Goal: Information Seeking & Learning: Learn about a topic

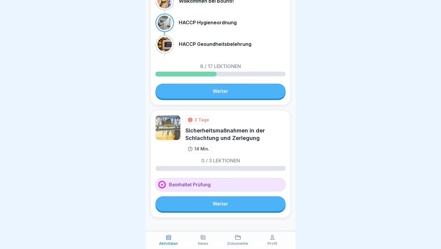
scroll to position [311, 0]
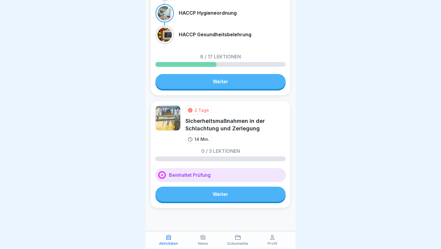
click at [227, 196] on link "Weiter" at bounding box center [220, 194] width 130 height 15
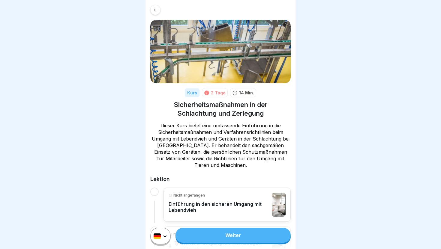
click at [236, 236] on div "Weiter" at bounding box center [221, 236] width 150 height 26
click at [241, 230] on link "Weiter" at bounding box center [233, 235] width 115 height 15
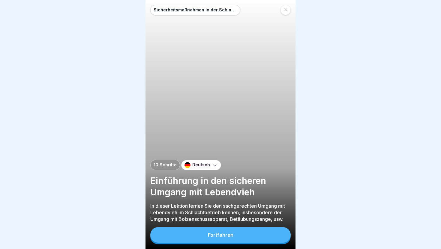
click at [221, 236] on div "Fortfahren" at bounding box center [221, 235] width 26 height 5
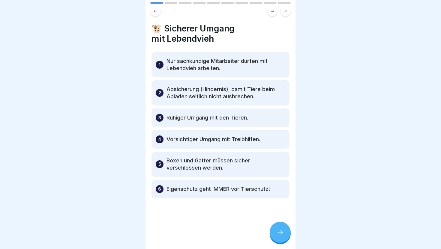
click at [283, 232] on icon at bounding box center [280, 232] width 7 height 7
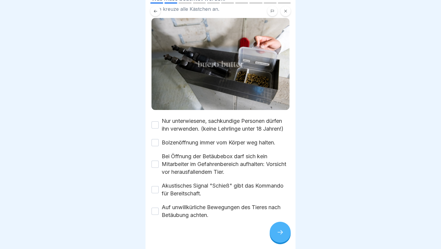
scroll to position [58, 0]
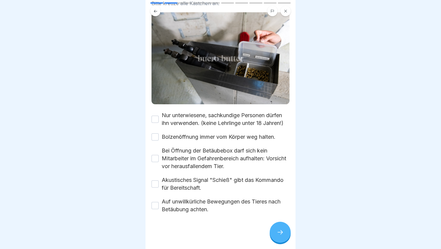
click at [156, 118] on button "Nur unterwiesene, sachkundige Personen dürfen ihn verwenden. (keine Lehrlinge u…" at bounding box center [155, 119] width 7 height 7
click at [156, 135] on button "Bolzenöffnung immer vom Körper weg halten." at bounding box center [155, 137] width 7 height 7
click at [156, 158] on button "Bei Öffnung der Betäubebox darf sich kein Mitarbeiter im Gefahrenbereich aufhal…" at bounding box center [155, 158] width 7 height 7
click at [155, 182] on button "Akustisches Signal "Schieß" gibt das Kommando für Bereitschaft." at bounding box center [155, 184] width 7 height 7
click at [157, 203] on button "Auf unwillkürliche Bewegungen des Tieres nach Betäubung achten." at bounding box center [155, 205] width 7 height 7
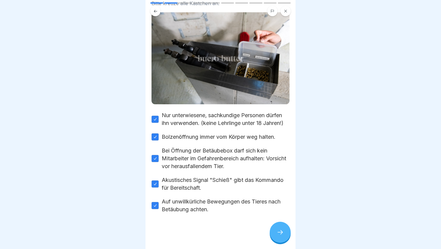
click at [281, 226] on div at bounding box center [280, 232] width 21 height 21
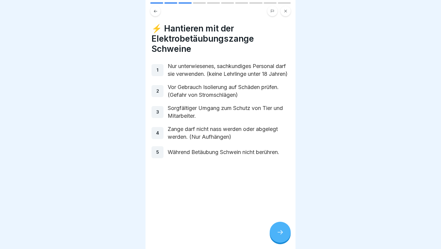
click at [280, 226] on div at bounding box center [280, 232] width 21 height 21
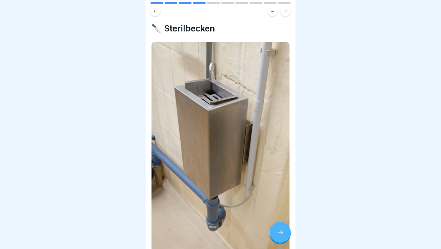
click at [281, 229] on div at bounding box center [280, 232] width 21 height 21
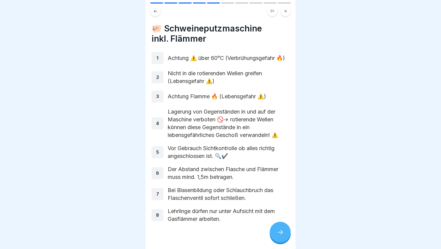
click at [281, 230] on icon at bounding box center [280, 232] width 7 height 7
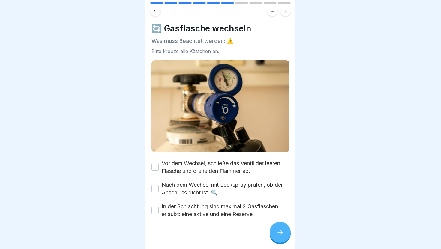
click at [154, 168] on button "Vor dem Wechsel, schließe das Ventil der leeren Flasche und drehe den Flämmer a…" at bounding box center [155, 167] width 7 height 7
click at [154, 188] on button "Nach dem Wechsel mit Leckspray prüfen, ob der Anschluss dicht ist. 🔍" at bounding box center [155, 188] width 7 height 7
click at [155, 208] on button "In der Schlachtung sind maximal 2 Gasflaschen erlaubt: eine aktive und eine Res…" at bounding box center [155, 210] width 7 height 7
click at [282, 236] on icon at bounding box center [280, 232] width 7 height 7
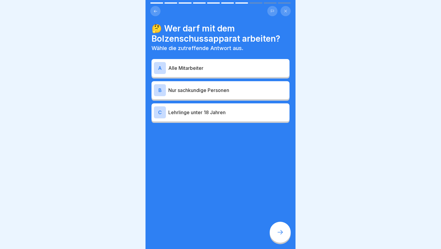
click at [226, 92] on p "Nur sachkundige Personen" at bounding box center [227, 90] width 119 height 7
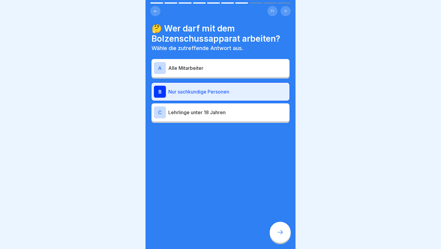
click at [281, 232] on icon at bounding box center [280, 232] width 7 height 7
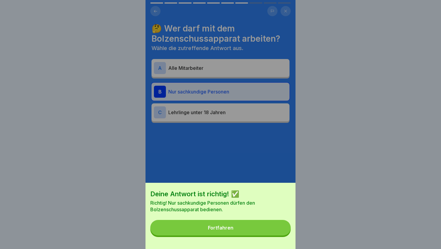
click at [257, 232] on button "Fortfahren" at bounding box center [220, 228] width 140 height 16
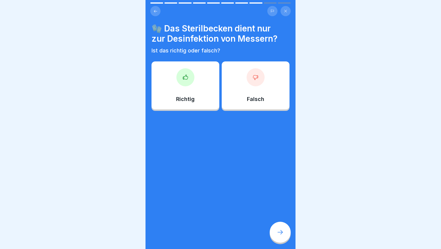
click at [165, 95] on div "Richtig" at bounding box center [186, 86] width 68 height 48
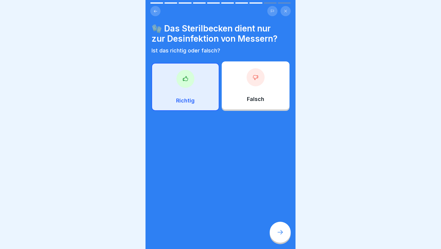
click at [277, 229] on div at bounding box center [280, 232] width 21 height 21
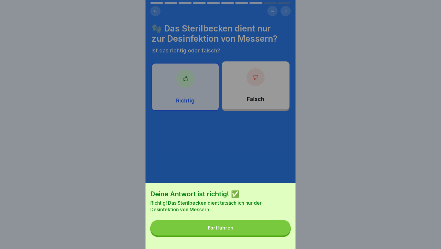
click at [277, 229] on button "Fortfahren" at bounding box center [220, 228] width 140 height 16
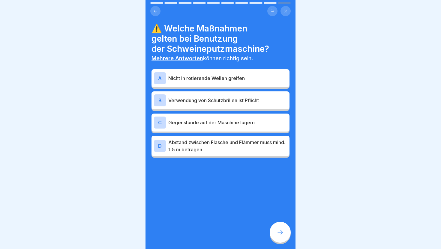
click at [226, 82] on p "Nicht in rotierende Wellen greifen" at bounding box center [227, 78] width 119 height 7
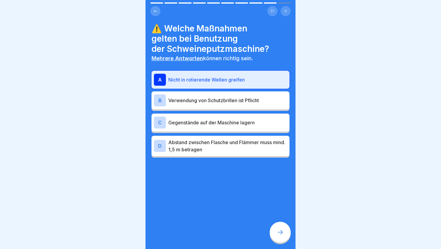
click at [244, 106] on div "B Verwendung von Schutzbrillen ist Pflicht" at bounding box center [220, 101] width 133 height 12
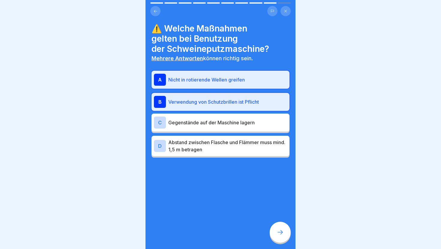
click at [250, 147] on p "Abstand zwischen Flasche und Flämmer muss mind. 1,5 m betragen" at bounding box center [227, 146] width 119 height 14
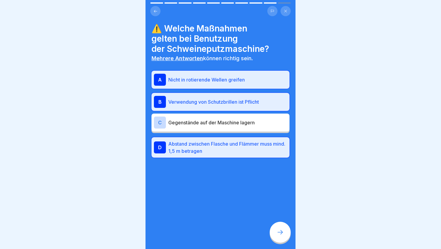
click at [281, 231] on icon at bounding box center [280, 232] width 7 height 7
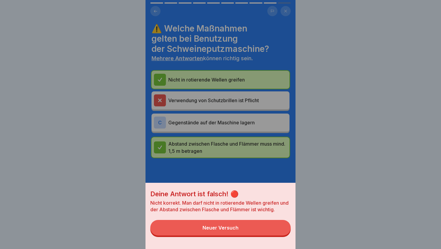
click at [281, 231] on button "Neuer Versuch" at bounding box center [220, 228] width 140 height 16
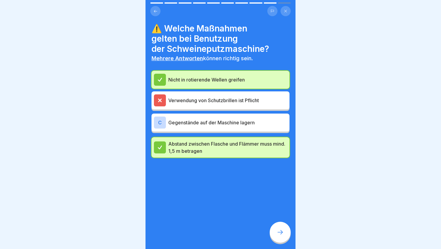
click at [281, 231] on icon at bounding box center [280, 232] width 7 height 7
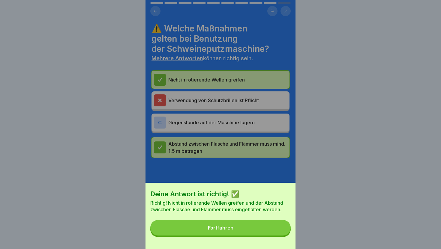
click at [281, 231] on button "Fortfahren" at bounding box center [220, 228] width 140 height 16
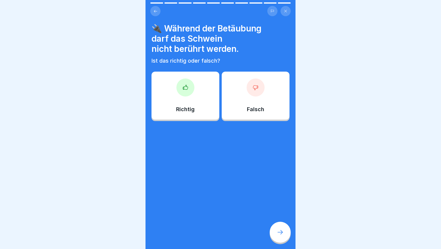
click at [185, 107] on p "Richtig" at bounding box center [185, 109] width 19 height 7
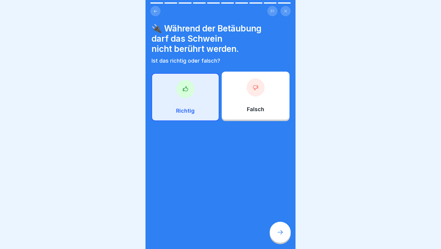
click at [278, 226] on div at bounding box center [280, 232] width 21 height 21
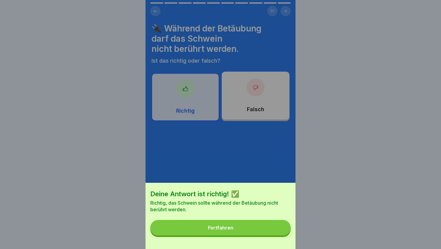
click at [278, 226] on button "Fortfahren" at bounding box center [220, 228] width 140 height 16
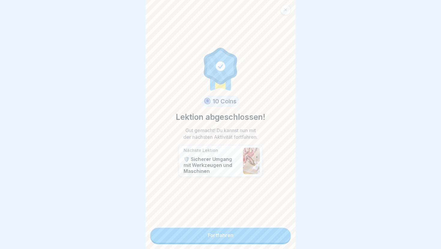
click at [276, 232] on link "Fortfahren" at bounding box center [220, 235] width 140 height 15
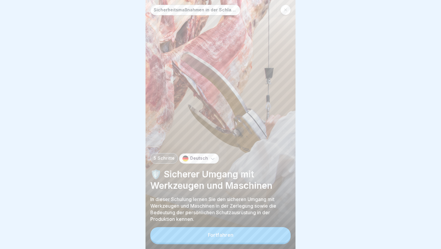
click at [276, 232] on button "Fortfahren" at bounding box center [220, 235] width 140 height 16
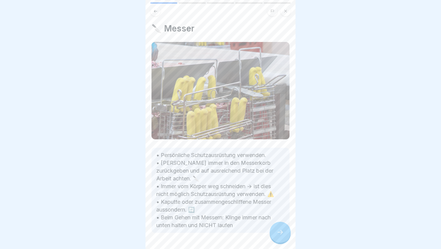
click at [280, 236] on div at bounding box center [280, 232] width 21 height 21
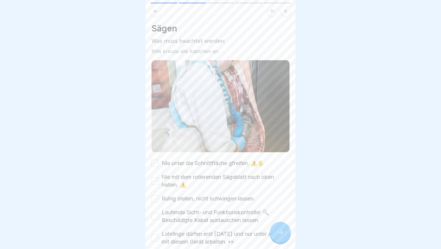
click at [155, 162] on button "Nie unter die Schnittfläche gfreifen. ⚠️✋" at bounding box center [155, 163] width 7 height 7
click at [134, 185] on div at bounding box center [220, 124] width 441 height 249
click at [155, 212] on div "Laufende Sicht- und Funktionskontrolle! 🔍 Beschädigte Kabel austauschen lassen." at bounding box center [221, 217] width 138 height 16
click at [155, 216] on button "Laufende Sicht- und Funktionskontrolle! 🔍 Beschädigte Kabel austauschen lassen." at bounding box center [155, 216] width 7 height 7
click at [156, 236] on button "Lehrlinge dürfen erst nach einem Jahr und nur unter Aufsicht mit diesem Gerät a…" at bounding box center [155, 238] width 7 height 7
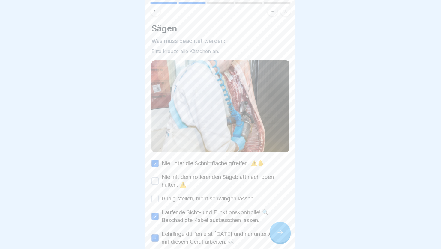
click at [158, 183] on button "Nie mit dem rotierenden Sägeblatt nach oben halten. ⚠️" at bounding box center [155, 181] width 7 height 7
click at [285, 235] on div at bounding box center [280, 232] width 21 height 21
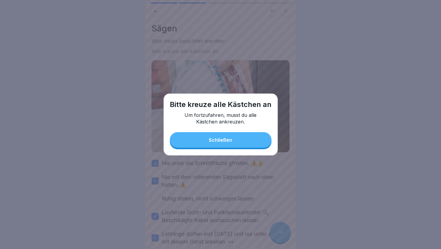
click at [251, 144] on button "Schließen" at bounding box center [221, 140] width 102 height 16
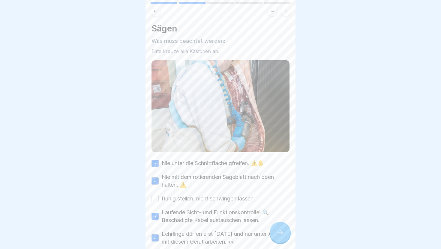
click at [128, 222] on div at bounding box center [220, 124] width 441 height 249
click at [282, 230] on icon at bounding box center [280, 232] width 7 height 7
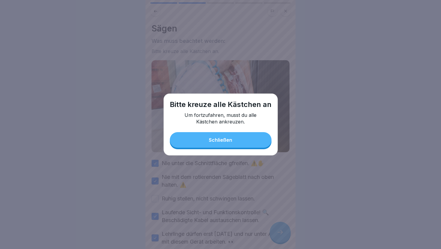
click at [240, 147] on button "Schließen" at bounding box center [221, 140] width 102 height 16
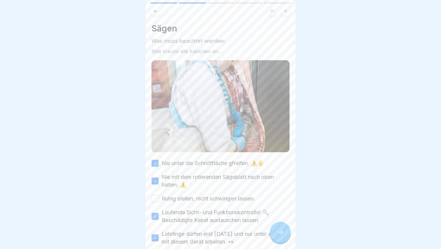
click at [160, 201] on div "Ruhig stellen, nicht schwingen lassen." at bounding box center [204, 199] width 104 height 8
click at [159, 200] on div "Ruhig stellen, nicht schwingen lassen." at bounding box center [204, 199] width 104 height 8
click at [157, 199] on button "Ruhig stellen, nicht schwingen lassen." at bounding box center [155, 198] width 7 height 7
click at [282, 228] on div at bounding box center [280, 232] width 21 height 21
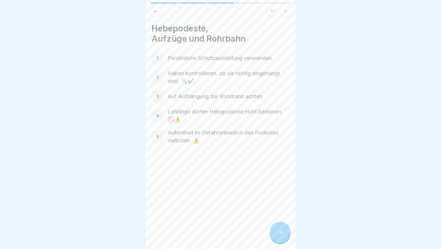
click at [283, 230] on div at bounding box center [280, 232] width 21 height 21
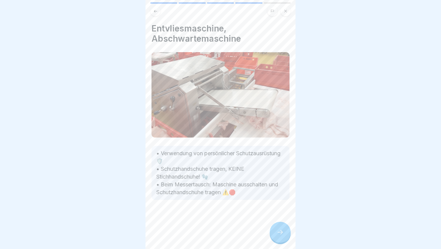
click at [283, 230] on icon at bounding box center [280, 232] width 7 height 7
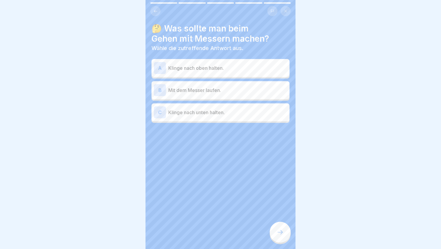
click at [234, 113] on p "Klinge nach unten halten." at bounding box center [227, 112] width 119 height 7
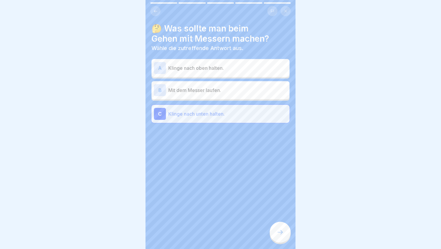
click at [277, 225] on div at bounding box center [280, 232] width 21 height 21
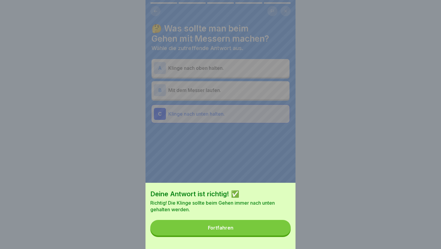
click at [277, 225] on button "Fortfahren" at bounding box center [220, 228] width 140 height 16
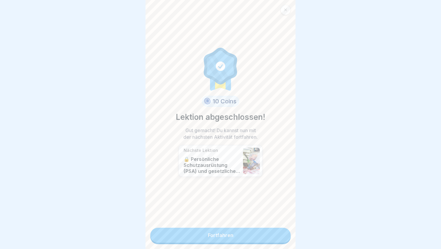
click at [276, 234] on link "Fortfahren" at bounding box center [220, 235] width 140 height 15
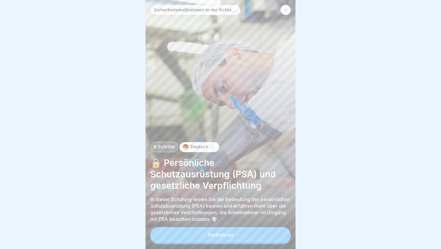
click at [276, 234] on button "Fortfahren" at bounding box center [220, 235] width 140 height 16
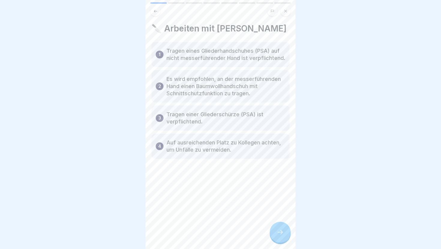
click at [276, 234] on div at bounding box center [280, 232] width 21 height 21
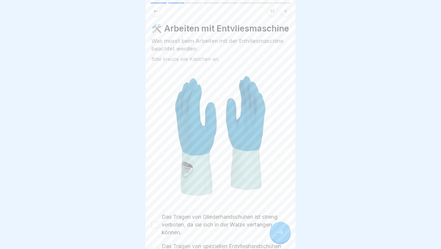
scroll to position [45, 0]
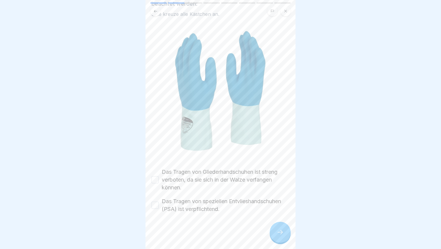
click at [155, 181] on button "Das Tragen von Gliederhandschuhen ist streng verboten, da sie sich in der Walze…" at bounding box center [155, 179] width 7 height 7
click at [155, 206] on button "Das Tragen von speziellen Entvlieshandschuhen (PSA) ist verpflichtend." at bounding box center [155, 205] width 7 height 7
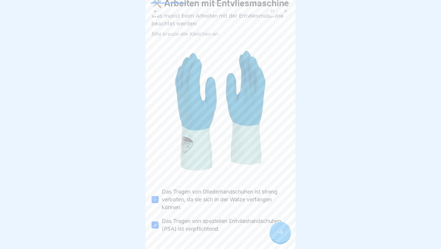
scroll to position [0, 0]
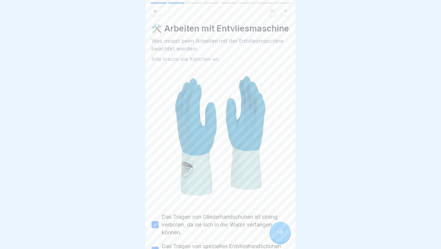
click at [278, 236] on icon at bounding box center [280, 232] width 7 height 7
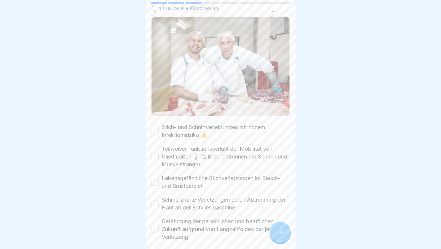
scroll to position [84, 0]
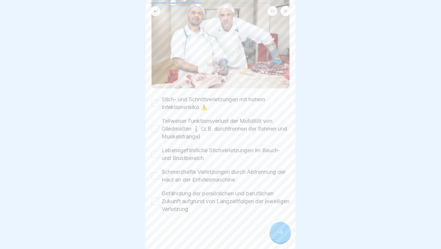
click at [155, 101] on button "Stich- und Schnittverletzungen mit hohem Infektionsrisiko ⚠️" at bounding box center [155, 103] width 7 height 7
click at [157, 132] on button "Teilweiser Funktionsverlust der Mobilität von Gliedmaßen 🚶‍♂️ (z.B. durchtrenne…" at bounding box center [155, 128] width 7 height 7
click at [155, 155] on button "Lebensgefährliche Stichverletzungen im Bauch- und Brustbereich" at bounding box center [155, 154] width 7 height 7
click at [155, 178] on button "Schmerzhafte Verletzungen durch Abtrennung der Haut an der Entvliesmaschine" at bounding box center [155, 176] width 7 height 7
click at [156, 206] on div "Gefährdung der persönlichen und beruflichen Zukunft aufgrund von Langzeitfolgen…" at bounding box center [221, 201] width 138 height 23
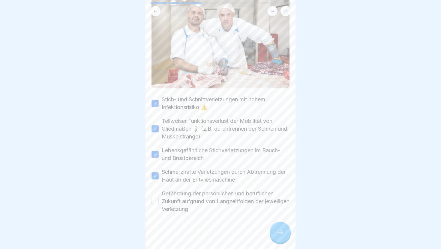
click at [156, 200] on button "Gefährdung der persönlichen und beruflichen Zukunft aufgrund von Langzeitfolgen…" at bounding box center [155, 201] width 7 height 7
click at [278, 232] on icon at bounding box center [280, 232] width 7 height 7
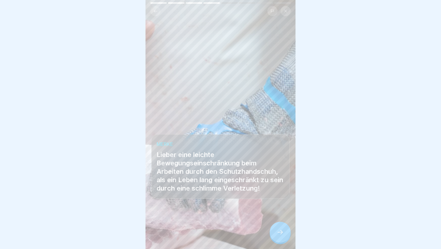
click at [278, 232] on icon at bounding box center [280, 232] width 7 height 7
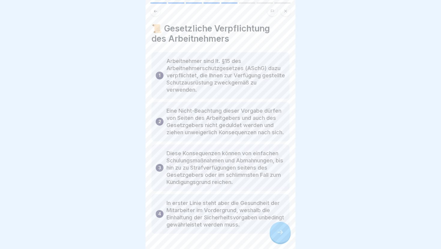
click at [278, 232] on icon at bounding box center [280, 232] width 7 height 7
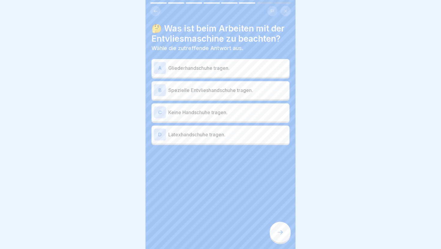
click at [245, 92] on p "Spezielle Entvlieshandschuhe tragen." at bounding box center [227, 90] width 119 height 7
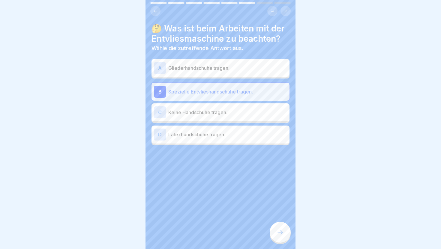
click at [280, 230] on icon at bounding box center [280, 232] width 7 height 7
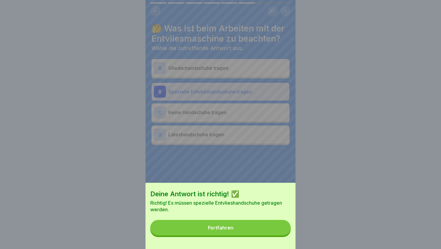
click at [280, 230] on button "Fortfahren" at bounding box center [220, 228] width 140 height 16
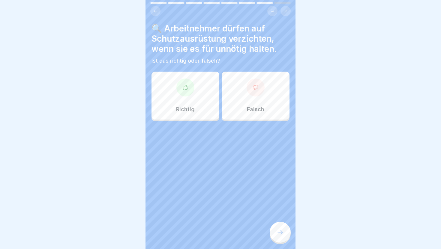
click at [230, 94] on div "Falsch" at bounding box center [256, 96] width 68 height 48
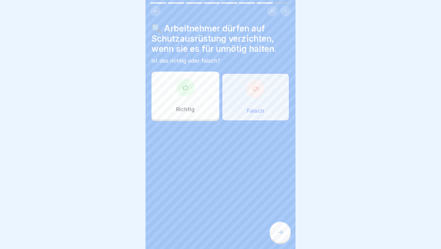
click at [278, 223] on div at bounding box center [280, 232] width 21 height 21
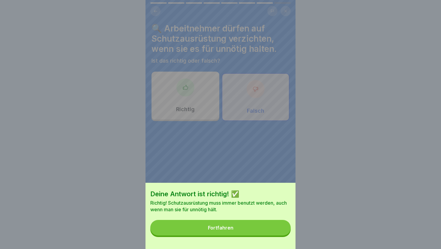
click at [278, 223] on button "Fortfahren" at bounding box center [220, 228] width 140 height 16
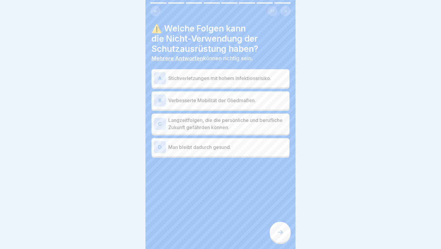
click at [235, 82] on div "A Stichverletzungen mit hohem Infektionsrisiko." at bounding box center [220, 78] width 133 height 12
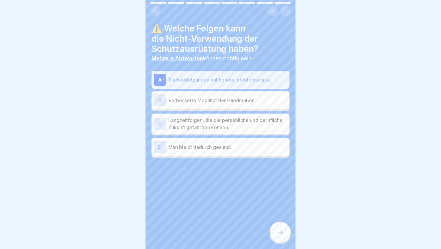
click at [237, 128] on p "Langzeitfolgen, die die persönliche und berufliche Zukunft gefährden können." at bounding box center [227, 124] width 119 height 14
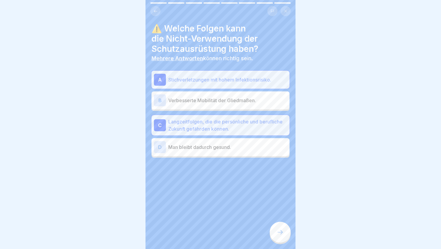
click at [282, 233] on icon at bounding box center [280, 232] width 5 height 4
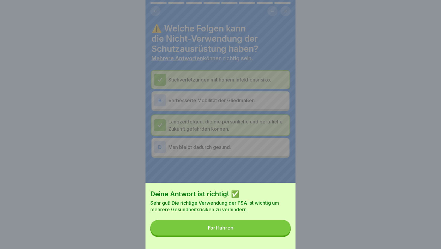
click at [282, 233] on button "Fortfahren" at bounding box center [220, 228] width 140 height 16
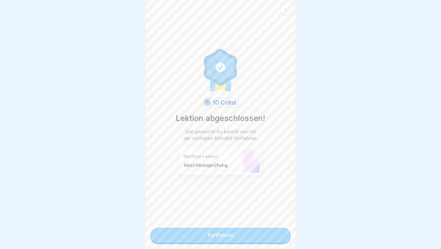
click at [282, 233] on link "Fortfahren" at bounding box center [220, 235] width 140 height 15
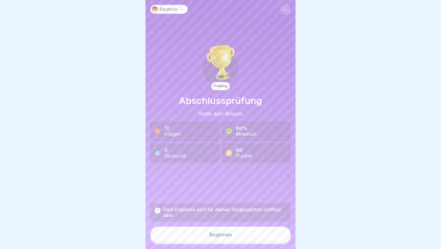
click at [281, 235] on button "Beginnen" at bounding box center [220, 235] width 140 height 16
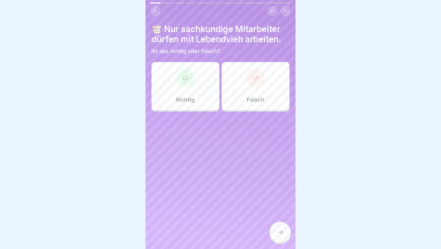
click at [195, 92] on div "Richtig" at bounding box center [186, 86] width 68 height 48
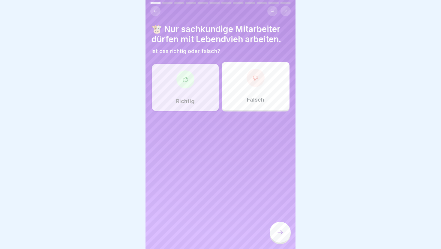
click at [277, 232] on icon at bounding box center [280, 232] width 7 height 7
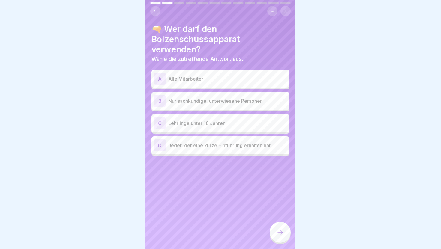
click at [230, 104] on p "Nur sachkundige, unterwiesene Personen" at bounding box center [227, 101] width 119 height 7
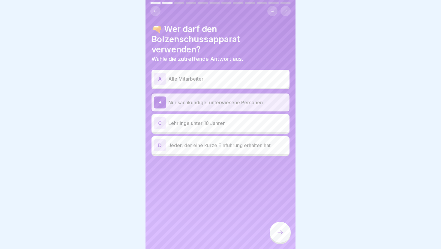
click at [283, 236] on div "🔫 Wer darf den Bolzenschussapparat verwenden? Wähle die zutreffende Antwort aus…" at bounding box center [221, 124] width 150 height 249
click at [282, 236] on div at bounding box center [280, 232] width 21 height 21
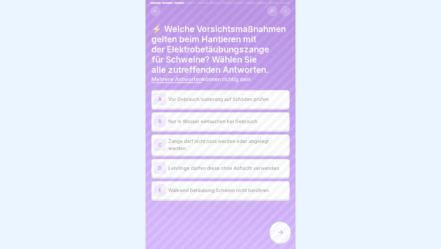
click at [249, 98] on p "Vor Gebrauch Isolierung auf Schäden prüfen." at bounding box center [227, 99] width 119 height 7
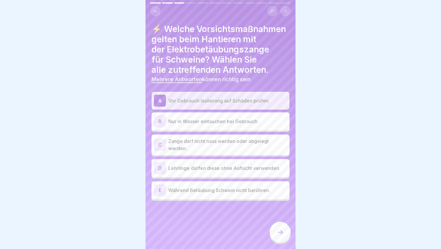
click at [271, 144] on p "Zange darf nicht nass werden oder abgelegt werden." at bounding box center [227, 145] width 119 height 14
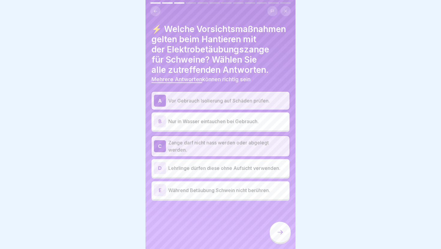
click at [266, 194] on div "E Während Betäubung Schwein nicht berühren." at bounding box center [220, 191] width 133 height 12
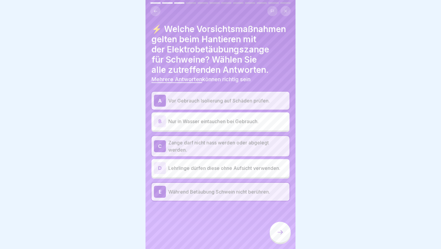
click at [280, 232] on icon at bounding box center [280, 232] width 7 height 7
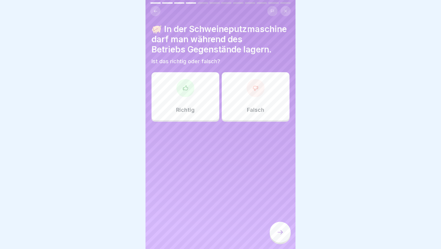
click at [259, 91] on div at bounding box center [256, 88] width 18 height 18
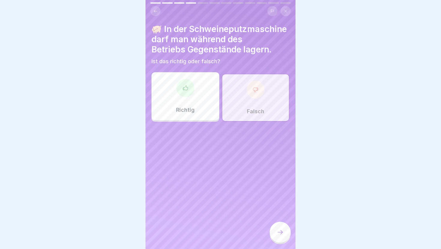
click at [278, 230] on icon at bounding box center [280, 232] width 7 height 7
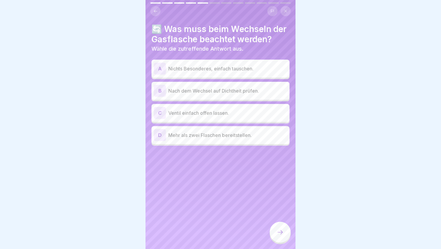
click at [250, 92] on p "Nach dem Wechsel auf Dichtheit prüfen." at bounding box center [227, 90] width 119 height 7
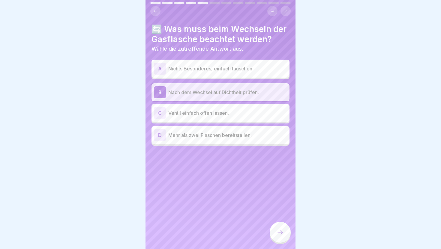
click at [277, 228] on div at bounding box center [280, 232] width 21 height 21
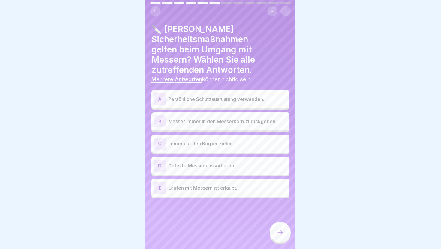
click at [254, 98] on p "Persönliche Schutzausrüstung verwenden." at bounding box center [227, 99] width 119 height 7
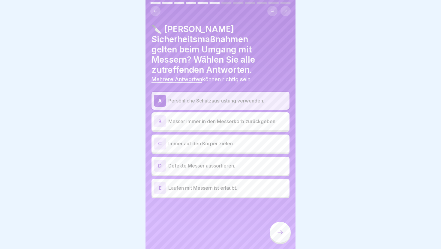
click at [256, 124] on p "Messer immer in den Messerkorb zurückgeben." at bounding box center [227, 121] width 119 height 7
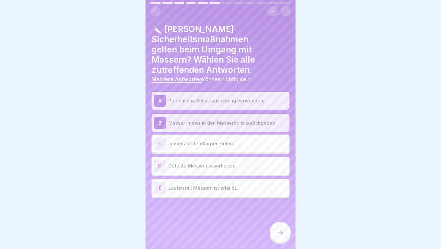
click at [253, 162] on p "Defekte Messer aussortieren." at bounding box center [227, 165] width 119 height 7
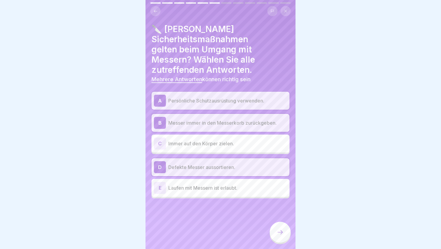
click at [281, 231] on icon at bounding box center [280, 232] width 7 height 7
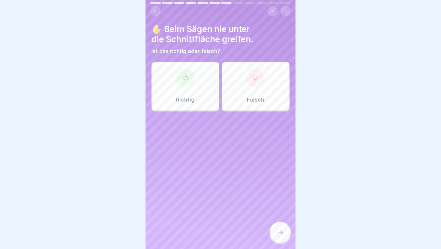
click at [178, 71] on div "Richtig" at bounding box center [186, 86] width 68 height 48
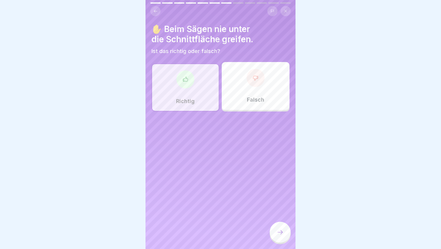
click at [280, 232] on icon at bounding box center [280, 232] width 7 height 7
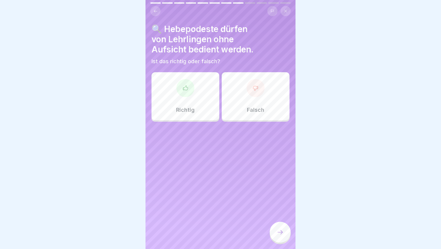
click at [262, 118] on div "Falsch" at bounding box center [256, 96] width 68 height 48
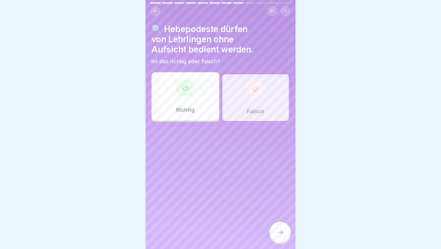
click at [276, 236] on div at bounding box center [280, 232] width 21 height 21
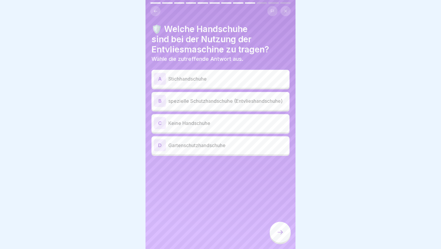
click at [234, 107] on div "B spezielle Schutzhandschuhe (Entvlieshandschuhe)" at bounding box center [220, 101] width 133 height 12
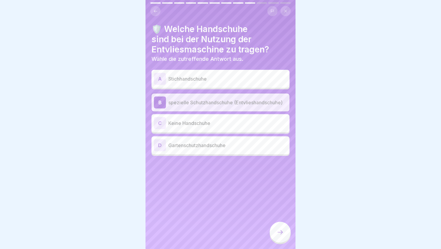
click at [278, 224] on div at bounding box center [280, 232] width 21 height 21
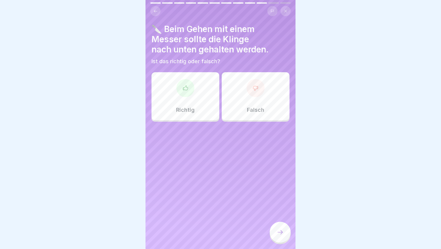
click at [190, 89] on div at bounding box center [185, 88] width 18 height 18
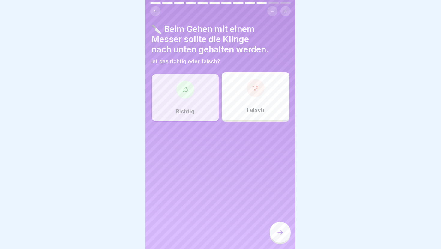
click at [279, 231] on icon at bounding box center [280, 232] width 7 height 7
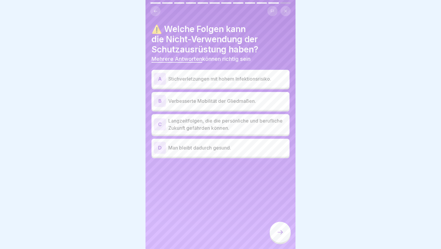
click at [244, 84] on div "A Stichverletzungen mit hohem Infektionsrisiko." at bounding box center [220, 79] width 133 height 12
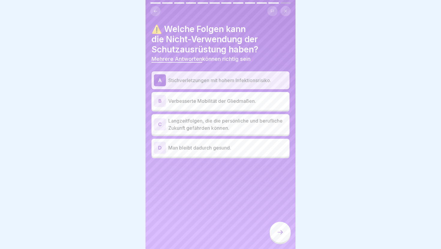
click at [243, 121] on p "Langzeitfolgen, die die persönliche und berufliche Zukunft gefährden können." at bounding box center [227, 124] width 119 height 14
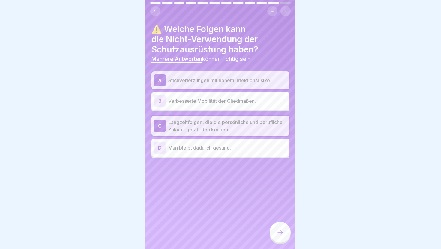
click at [274, 226] on div at bounding box center [280, 232] width 21 height 21
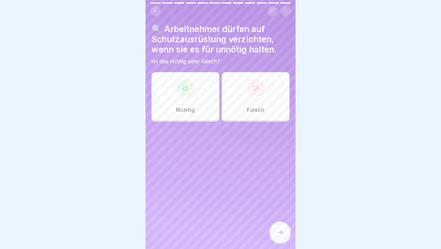
click at [242, 117] on div "Falsch" at bounding box center [256, 96] width 68 height 48
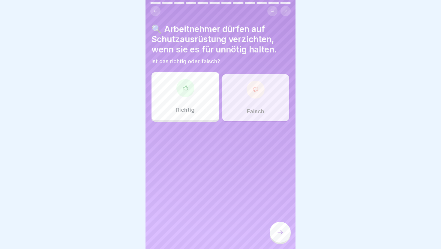
click at [276, 235] on div at bounding box center [280, 232] width 21 height 21
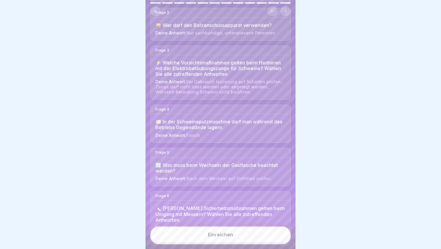
scroll to position [389, 0]
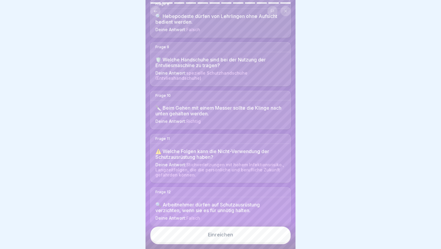
click at [240, 236] on button "Einreichen" at bounding box center [220, 235] width 140 height 16
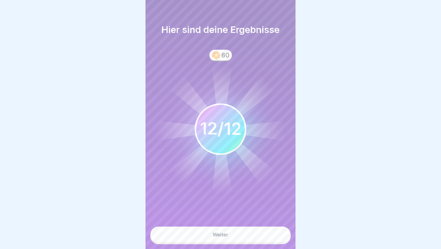
click at [240, 236] on button "Weiter" at bounding box center [220, 235] width 140 height 16
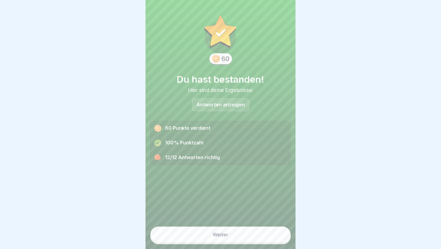
click at [240, 236] on button "Weiter" at bounding box center [220, 235] width 140 height 16
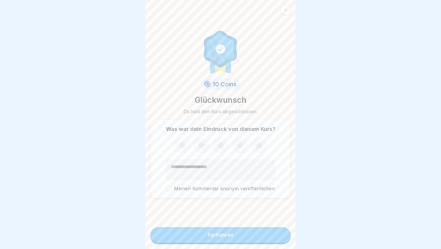
click at [256, 146] on icon at bounding box center [259, 146] width 16 height 16
click at [222, 235] on div "Fortfahren" at bounding box center [221, 235] width 26 height 5
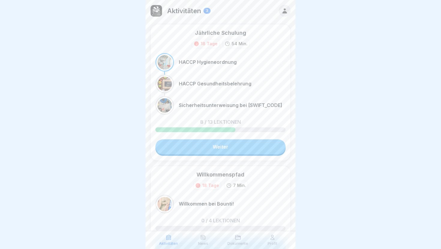
click at [287, 13] on icon at bounding box center [284, 10] width 5 height 5
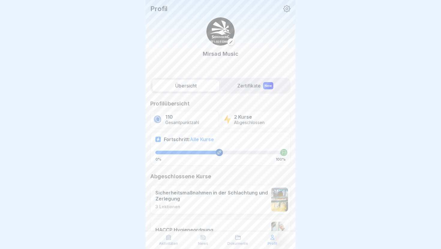
click at [170, 236] on icon at bounding box center [169, 238] width 6 height 6
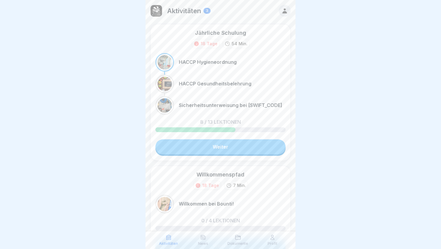
click at [202, 236] on p "News" at bounding box center [203, 244] width 10 height 4
click at [204, 236] on icon at bounding box center [203, 238] width 6 height 6
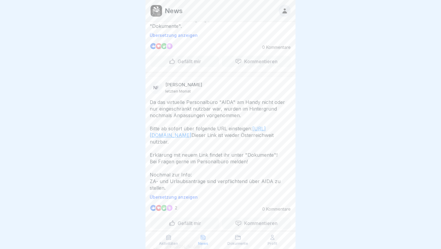
scroll to position [233, 0]
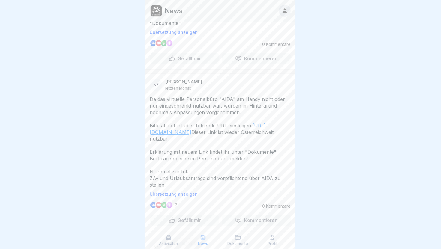
click at [182, 132] on link "[URL][DOMAIN_NAME]" at bounding box center [208, 129] width 116 height 13
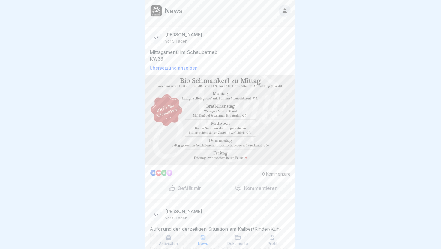
click at [234, 236] on div "Dokumente" at bounding box center [238, 240] width 32 height 11
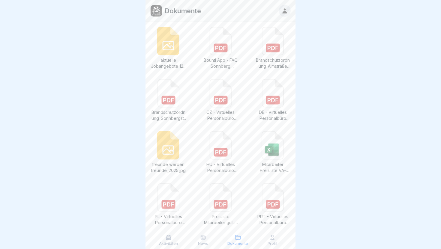
click at [220, 48] on icon at bounding box center [220, 48] width 11 height 4
click at [271, 146] on icon at bounding box center [268, 149] width 7 height 7
click at [275, 142] on icon at bounding box center [272, 146] width 21 height 28
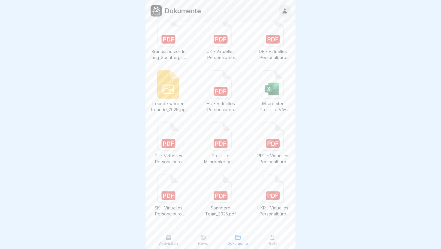
click at [221, 134] on icon at bounding box center [220, 137] width 21 height 28
click at [104, 130] on div at bounding box center [220, 124] width 441 height 249
click at [268, 236] on p "Profil" at bounding box center [273, 244] width 10 height 4
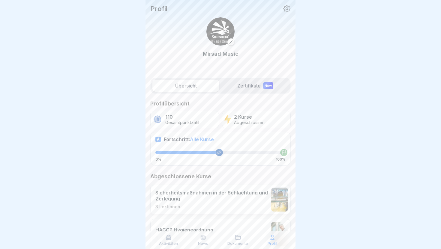
click at [254, 87] on label "Zertifikate New" at bounding box center [255, 86] width 67 height 12
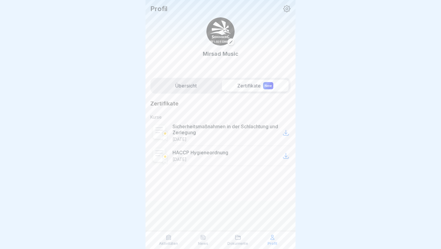
click at [193, 84] on label "Übersicht" at bounding box center [185, 86] width 67 height 12
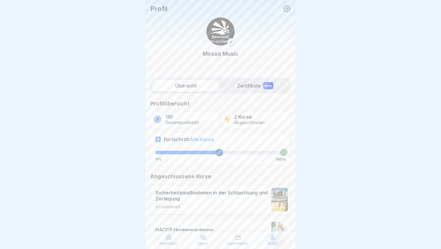
click at [193, 119] on p "110" at bounding box center [182, 117] width 34 height 6
click at [241, 119] on p "2 Kurse" at bounding box center [249, 117] width 31 height 6
click at [139, 149] on div at bounding box center [220, 124] width 441 height 249
drag, startPoint x: 313, startPoint y: 160, endPoint x: 333, endPoint y: 110, distance: 53.8
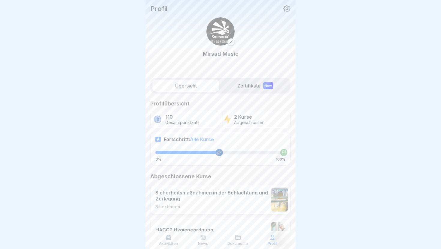
click at [333, 110] on div at bounding box center [220, 124] width 441 height 249
drag, startPoint x: 242, startPoint y: 171, endPoint x: 247, endPoint y: 74, distance: 97.7
click at [247, 74] on div "Profil Mirsad Music Übersicht Zertifikate New Profilübersicht 110 Gesamtpunktza…" at bounding box center [221, 124] width 150 height 249
click at [220, 38] on img at bounding box center [220, 31] width 28 height 28
click at [287, 9] on icon at bounding box center [287, 9] width 8 height 8
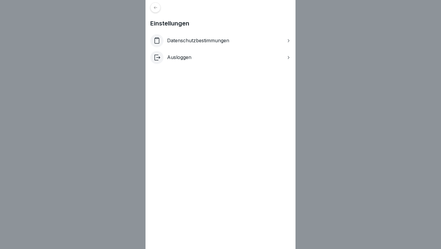
click at [157, 10] on div at bounding box center [155, 7] width 10 height 10
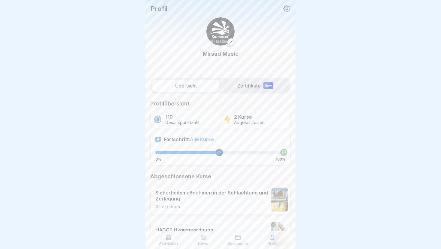
click at [201, 87] on label "Übersicht" at bounding box center [185, 86] width 67 height 12
click at [170, 236] on icon at bounding box center [168, 238] width 5 height 5
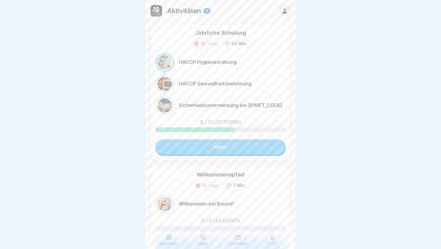
drag, startPoint x: 333, startPoint y: 198, endPoint x: 338, endPoint y: 84, distance: 113.5
click at [338, 84] on div at bounding box center [220, 124] width 441 height 249
drag, startPoint x: 333, startPoint y: 110, endPoint x: 327, endPoint y: 182, distance: 72.6
click at [327, 182] on div at bounding box center [220, 124] width 441 height 249
click at [285, 8] on icon at bounding box center [284, 11] width 7 height 7
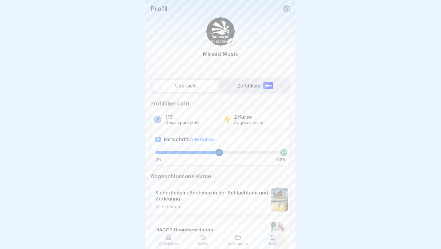
click at [260, 85] on label "Zertifikate New" at bounding box center [255, 86] width 67 height 12
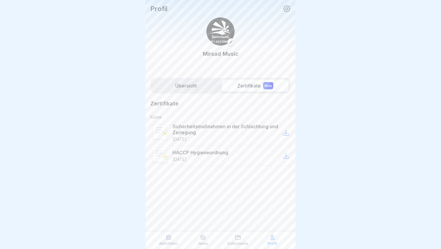
click at [212, 89] on label "Übersicht" at bounding box center [185, 86] width 67 height 12
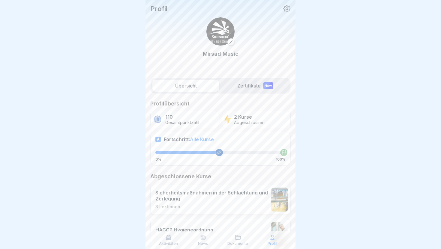
click at [173, 236] on div "Aktivitäten" at bounding box center [169, 240] width 32 height 11
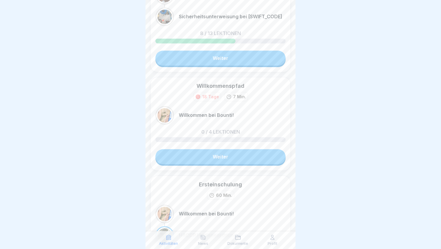
scroll to position [89, 0]
click at [218, 158] on link "Weiter" at bounding box center [220, 156] width 130 height 15
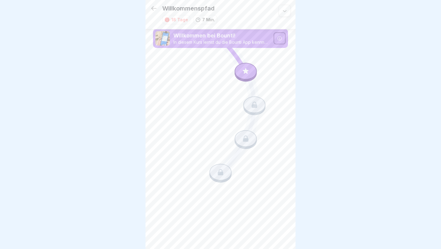
click at [242, 76] on div at bounding box center [246, 71] width 22 height 17
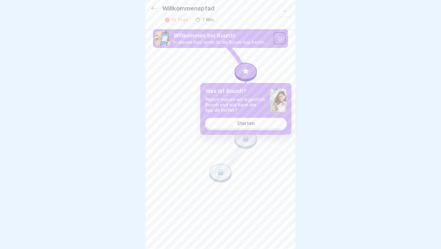
click at [246, 126] on div "Starten" at bounding box center [246, 123] width 18 height 5
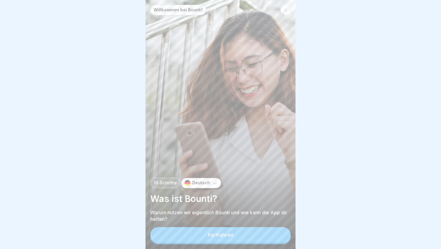
click at [219, 236] on div "Fortfahren" at bounding box center [221, 235] width 26 height 5
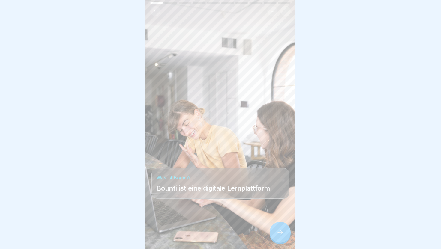
click at [274, 230] on div at bounding box center [280, 232] width 21 height 21
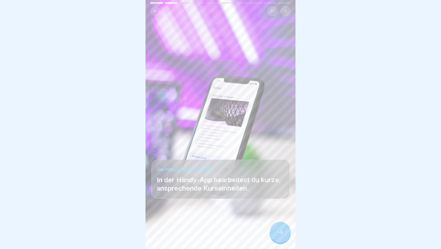
click at [276, 233] on div at bounding box center [280, 232] width 21 height 21
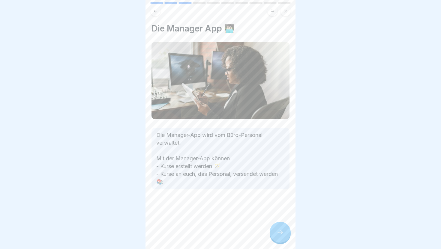
click at [276, 233] on div at bounding box center [280, 232] width 21 height 21
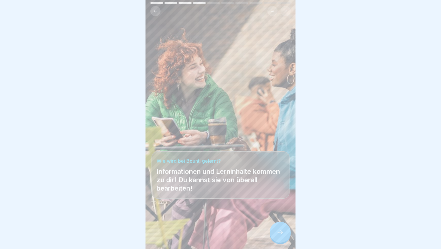
click at [276, 233] on div at bounding box center [280, 232] width 21 height 21
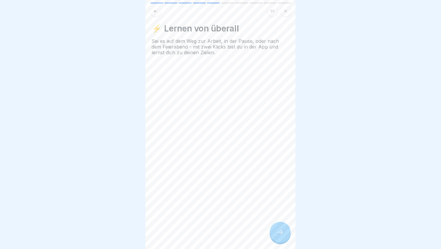
click at [276, 233] on div at bounding box center [280, 232] width 21 height 21
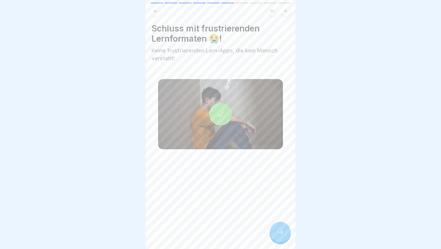
click at [276, 233] on div at bounding box center [280, 232] width 21 height 21
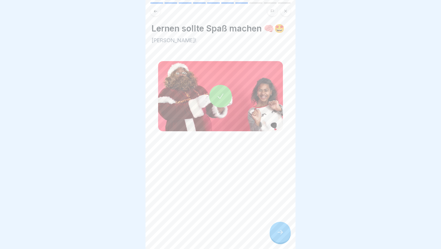
click at [276, 233] on div at bounding box center [280, 232] width 21 height 21
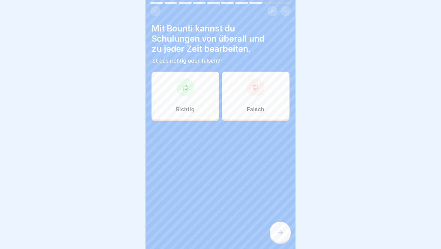
click at [276, 233] on div at bounding box center [280, 232] width 21 height 21
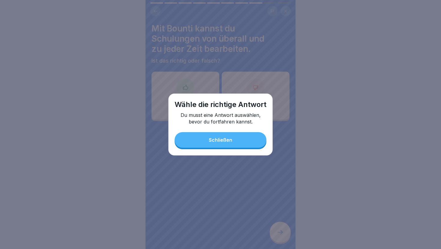
click at [236, 143] on button "Schließen" at bounding box center [221, 140] width 92 height 16
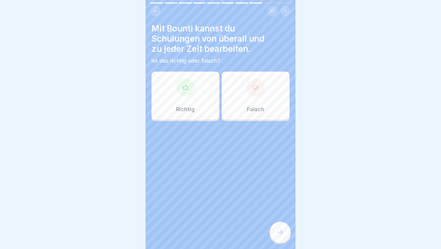
click at [208, 102] on div "Richtig" at bounding box center [186, 96] width 68 height 48
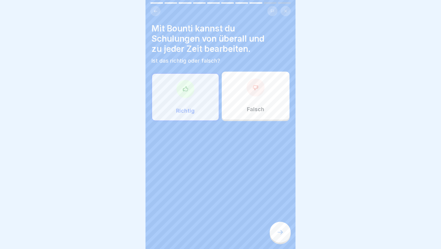
click at [280, 226] on div at bounding box center [280, 232] width 21 height 21
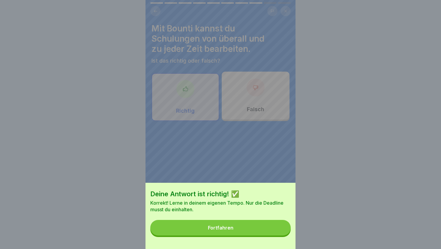
click at [279, 226] on button "Fortfahren" at bounding box center [220, 228] width 140 height 16
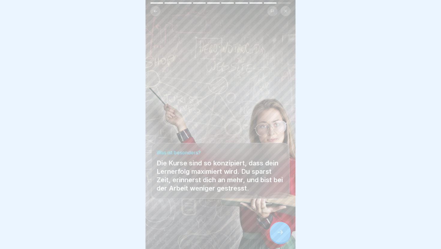
click at [279, 226] on div at bounding box center [280, 232] width 21 height 21
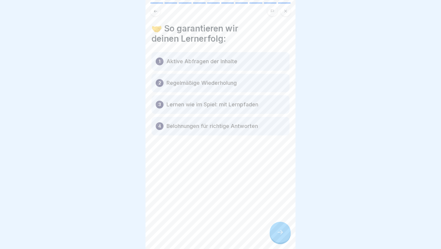
click at [280, 228] on div at bounding box center [280, 232] width 21 height 21
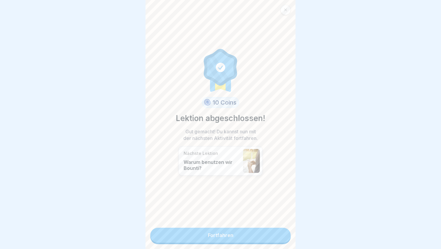
click at [275, 234] on link "Fortfahren" at bounding box center [220, 235] width 140 height 15
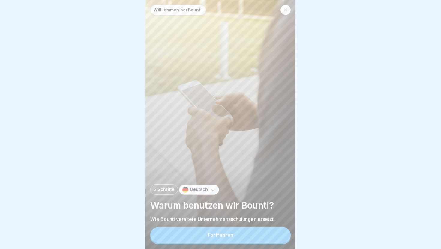
click at [275, 234] on button "Fortfahren" at bounding box center [220, 235] width 140 height 16
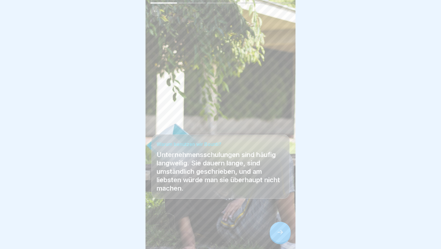
click at [275, 234] on div at bounding box center [280, 232] width 21 height 21
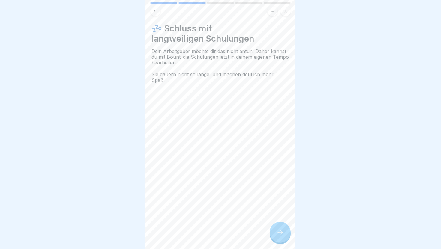
click at [275, 234] on div at bounding box center [280, 232] width 21 height 21
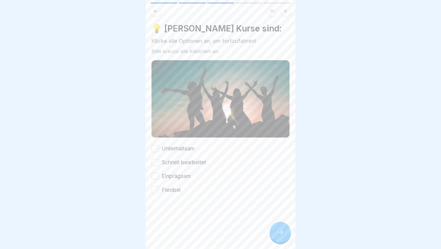
click at [158, 149] on button "Unterhaltsam" at bounding box center [155, 148] width 7 height 7
click at [158, 160] on button "Schnell bearbeitet" at bounding box center [155, 162] width 7 height 7
click at [158, 175] on button "Einprägsam" at bounding box center [155, 176] width 7 height 7
click at [157, 186] on div "Unterhaltsam Schnell bearbeitet Einprägsam Flexibel" at bounding box center [221, 169] width 138 height 49
click at [157, 188] on button "Flexibel" at bounding box center [155, 190] width 7 height 7
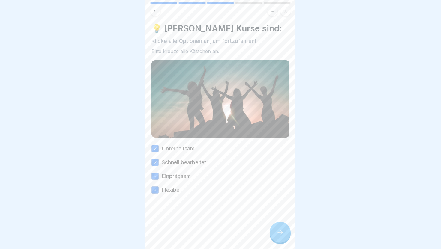
click at [279, 228] on div at bounding box center [280, 232] width 21 height 21
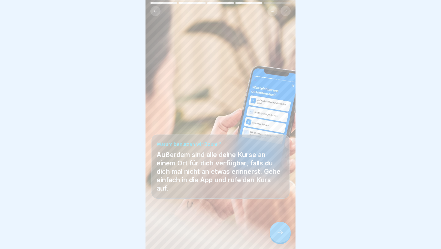
click at [279, 228] on div at bounding box center [280, 232] width 21 height 21
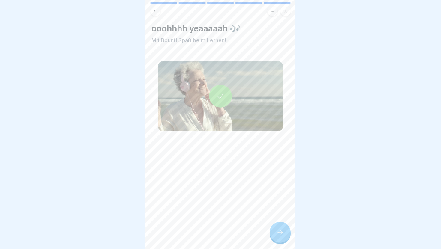
click at [279, 228] on div at bounding box center [280, 232] width 21 height 21
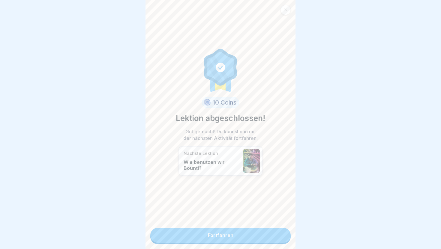
click at [276, 236] on link "Fortfahren" at bounding box center [220, 235] width 140 height 15
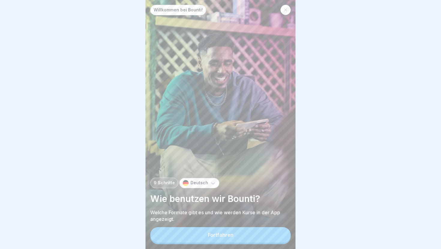
click at [276, 236] on button "Fortfahren" at bounding box center [220, 235] width 140 height 16
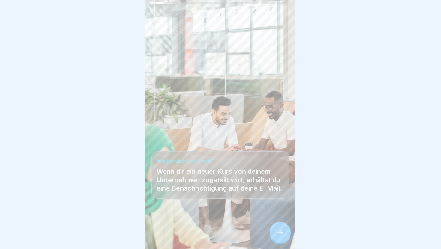
click at [276, 236] on div at bounding box center [280, 232] width 21 height 21
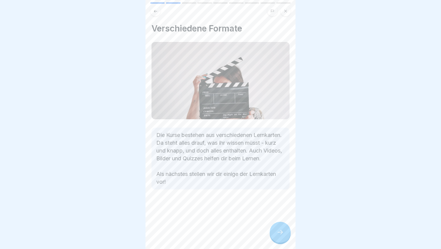
click at [275, 236] on div at bounding box center [280, 232] width 21 height 21
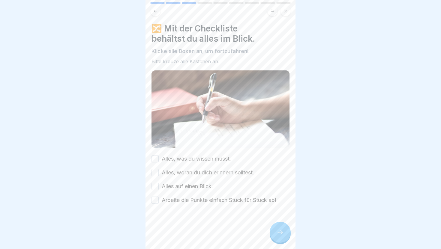
click at [156, 157] on button "Alles, was du wissen musst." at bounding box center [155, 158] width 7 height 7
click at [157, 173] on button "Alles, woran du dich erinnern solltest." at bounding box center [155, 172] width 7 height 7
click at [158, 188] on button "Alles auf einen Blick." at bounding box center [155, 186] width 7 height 7
click at [158, 200] on button "Arbeite die Punkte einfach Stück für Stück ab!" at bounding box center [155, 200] width 7 height 7
click at [288, 236] on div at bounding box center [280, 232] width 21 height 21
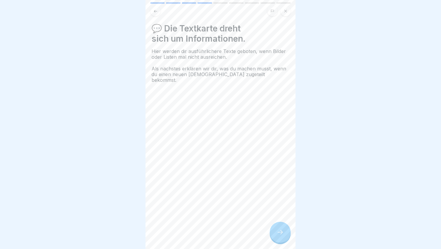
click at [284, 235] on div at bounding box center [280, 232] width 21 height 21
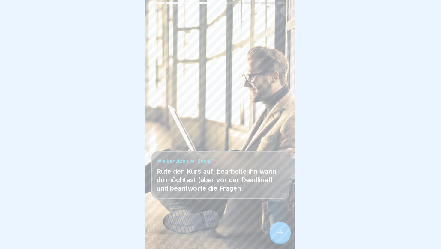
click at [284, 235] on div at bounding box center [280, 232] width 21 height 21
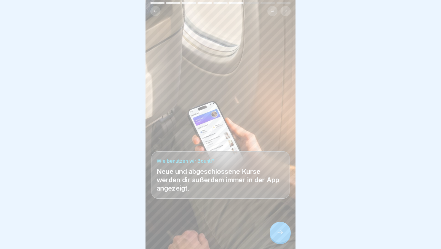
click at [284, 235] on div at bounding box center [280, 232] width 21 height 21
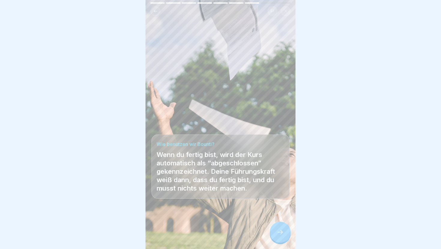
click at [284, 235] on div at bounding box center [280, 232] width 21 height 21
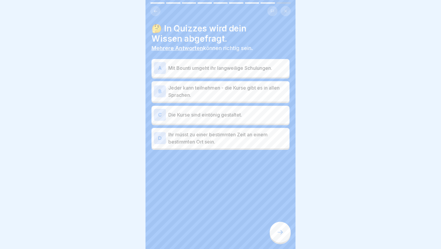
click at [212, 65] on p "Mit Bounti umgeht ihr langweilige Schulungen." at bounding box center [227, 68] width 119 height 7
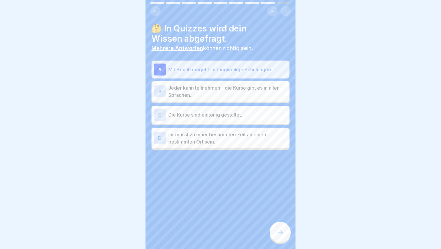
click at [211, 88] on p "Jeder kann teilnehmen - die Kurse gibt es in allen Sprachen." at bounding box center [227, 91] width 119 height 14
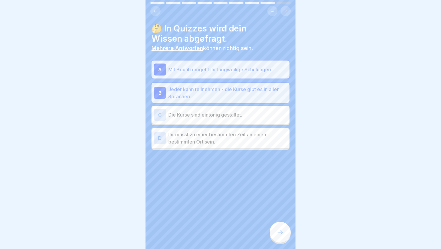
click at [278, 230] on icon at bounding box center [280, 232] width 7 height 7
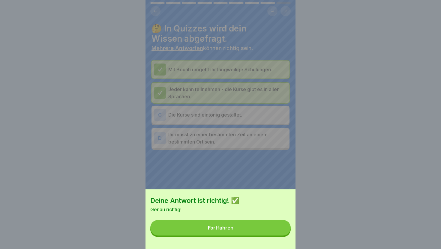
click at [278, 230] on button "Fortfahren" at bounding box center [220, 228] width 140 height 16
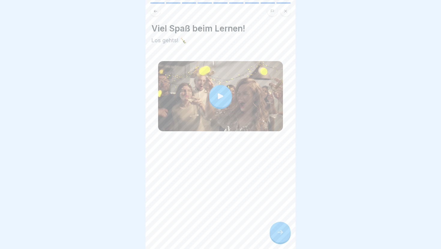
click at [278, 230] on icon at bounding box center [280, 232] width 7 height 7
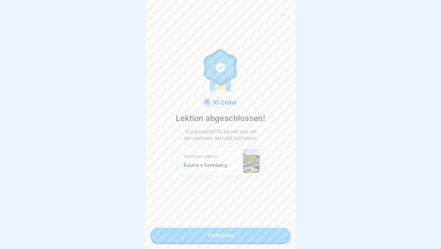
click at [278, 234] on link "Fortfahren" at bounding box center [220, 235] width 140 height 15
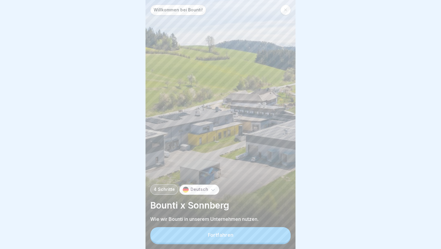
click at [278, 234] on button "Fortfahren" at bounding box center [220, 235] width 140 height 16
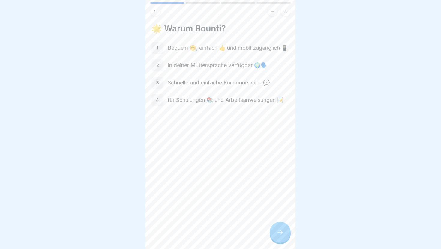
click at [278, 234] on icon at bounding box center [280, 232] width 7 height 7
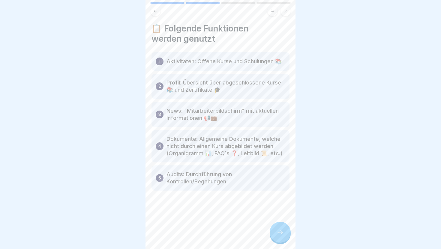
click at [277, 234] on icon at bounding box center [280, 232] width 7 height 7
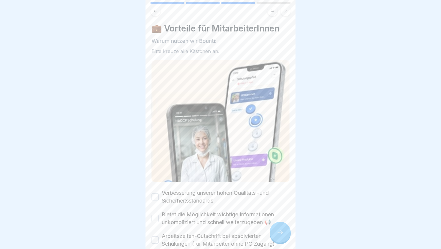
scroll to position [56, 0]
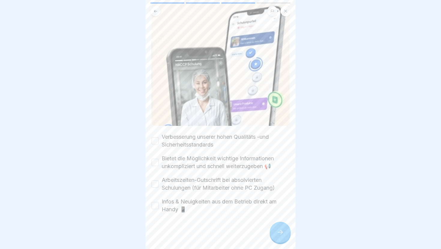
click at [155, 141] on button "Verbesserung unserer hohen Qualitäts -und Sicherheitsstandards" at bounding box center [155, 140] width 7 height 7
click at [155, 163] on button "Bietet die Möglichkeit wichtige Informationen unkompliziert und schnell weiterz…" at bounding box center [155, 162] width 7 height 7
click at [157, 186] on button "Arbeitszeiten-Gutschrift bei absolvierten Schulungen (für Mitarbeiter ohne PC Z…" at bounding box center [155, 184] width 7 height 7
click at [157, 206] on button "Infos & Neuigkeiten aus dem Betrieb direkt am Handy 📱" at bounding box center [155, 205] width 7 height 7
click at [284, 235] on div at bounding box center [280, 232] width 21 height 21
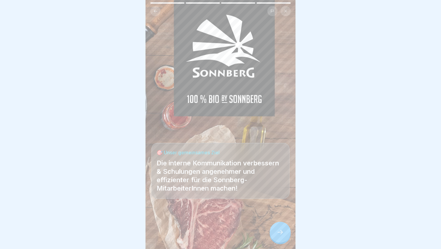
click at [284, 235] on div at bounding box center [280, 232] width 21 height 21
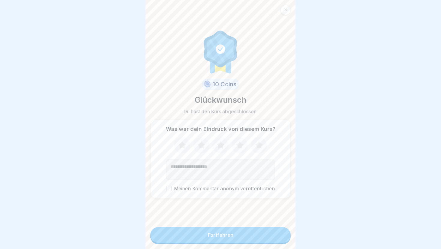
click at [261, 150] on icon at bounding box center [259, 146] width 16 height 16
click at [256, 229] on button "Fortfahren" at bounding box center [220, 235] width 140 height 16
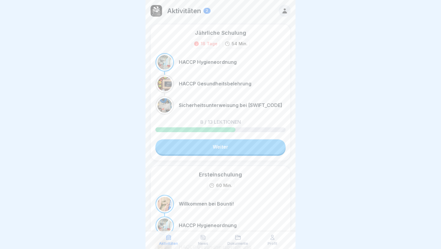
click at [258, 144] on link "Weiter" at bounding box center [220, 147] width 130 height 15
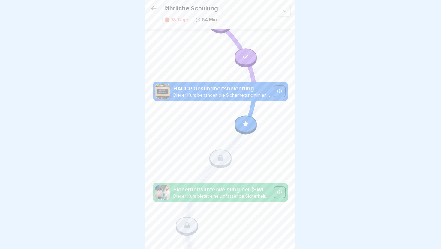
scroll to position [285, 0]
click at [249, 126] on icon at bounding box center [246, 124] width 8 height 8
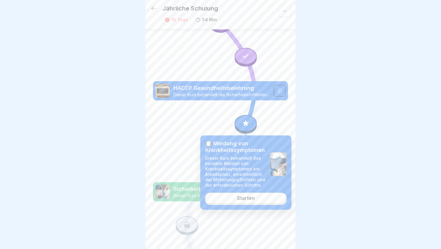
click at [259, 196] on link "Starten" at bounding box center [246, 198] width 82 height 11
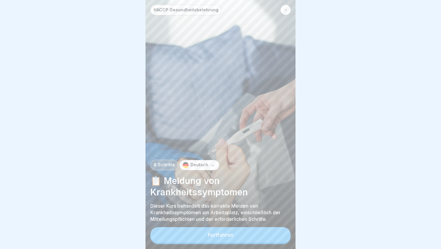
click at [250, 234] on button "Fortfahren" at bounding box center [220, 235] width 140 height 16
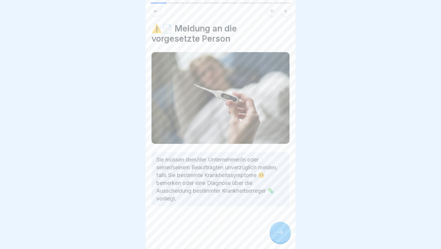
click at [278, 233] on icon at bounding box center [280, 232] width 7 height 7
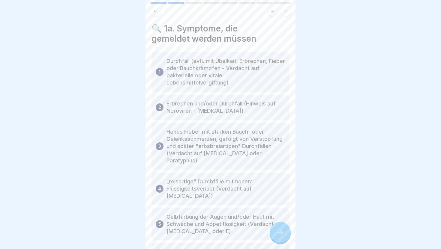
click at [278, 233] on icon at bounding box center [280, 232] width 7 height 7
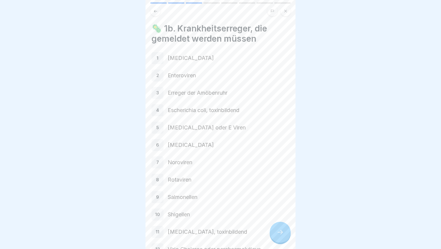
click at [283, 233] on icon at bounding box center [280, 232] width 7 height 7
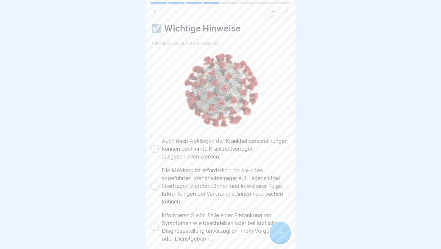
click at [283, 233] on icon at bounding box center [280, 232] width 7 height 7
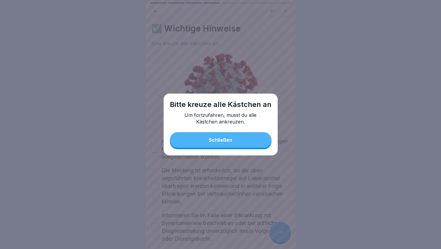
click at [228, 130] on div "Bitte kreuze alle Kästchen an Um fortzufahren, musst du alle Kästchen ankreuzen…" at bounding box center [221, 125] width 114 height 62
click at [228, 141] on div "Schließen" at bounding box center [220, 139] width 23 height 5
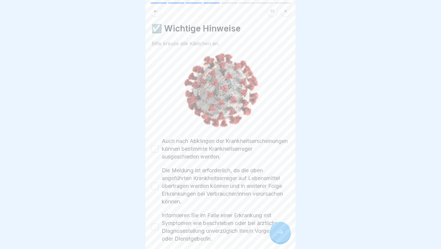
scroll to position [29, 0]
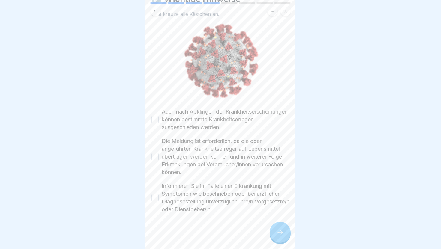
click at [155, 122] on button "Auch nach Abklingen der Krankheitserscheinungen können bestimmte Krankheitserre…" at bounding box center [155, 119] width 7 height 7
click at [156, 157] on button "Die Meldung ist erforderlich, da die oben angeführten Krankheitserreger auf Leb…" at bounding box center [155, 156] width 7 height 7
click at [155, 197] on button "Informieren Sie im Falle einer Erkrankung mit Symptomen wie beschrieben oder be…" at bounding box center [155, 197] width 7 height 7
click at [283, 230] on icon at bounding box center [280, 232] width 7 height 7
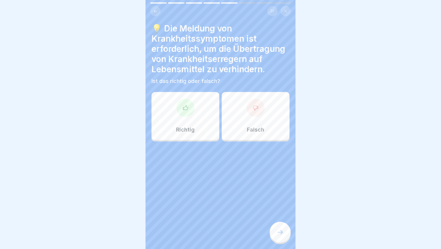
click at [204, 116] on div "Richtig" at bounding box center [186, 116] width 68 height 48
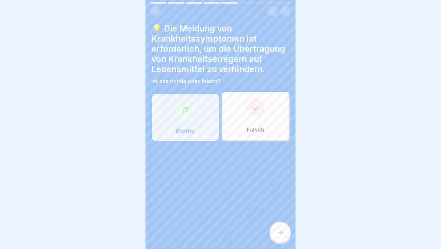
click at [283, 232] on icon at bounding box center [280, 232] width 7 height 7
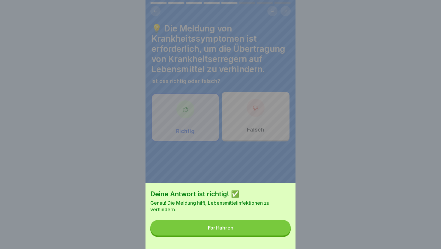
click at [283, 232] on button "Fortfahren" at bounding box center [220, 228] width 140 height 16
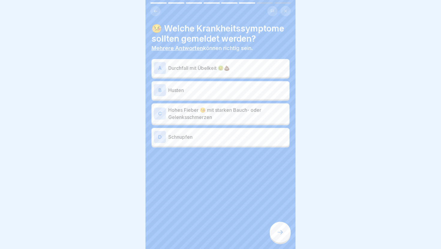
click at [181, 68] on p "Durchfall mit Übelkeit 🤢💩" at bounding box center [227, 68] width 119 height 7
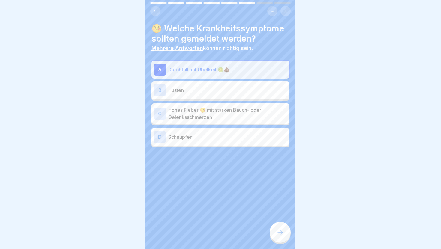
click at [191, 114] on p "Hohes Fieber 🤒 mit starken Bauch- oder Gelenksschmerzen" at bounding box center [227, 114] width 119 height 14
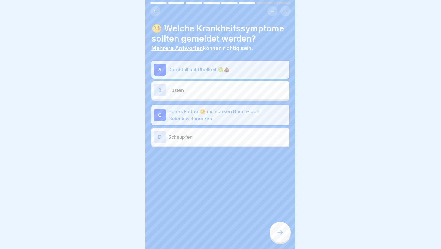
click at [192, 134] on p "Schnupfen" at bounding box center [227, 137] width 119 height 7
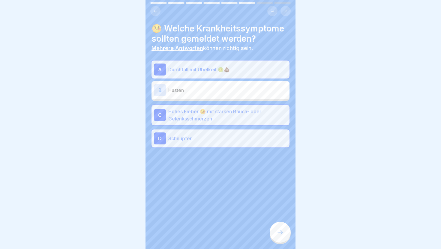
click at [276, 225] on div at bounding box center [280, 232] width 21 height 21
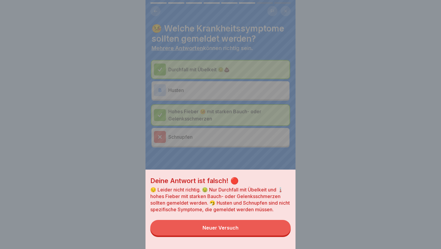
click at [276, 225] on button "Neuer Versuch" at bounding box center [220, 228] width 140 height 16
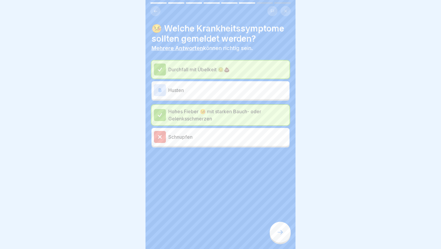
click at [225, 141] on div "Schnupfen" at bounding box center [220, 137] width 133 height 12
click at [247, 124] on div "Hohes Fieber 🤒 mit starken Bauch- oder Gelenksschmerzen" at bounding box center [221, 115] width 138 height 20
click at [277, 224] on div at bounding box center [280, 232] width 21 height 21
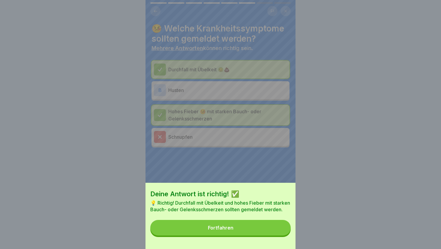
click at [282, 230] on button "Fortfahren" at bounding box center [220, 228] width 140 height 16
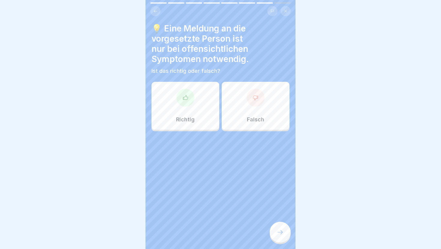
click at [191, 142] on div at bounding box center [221, 149] width 138 height 36
click at [198, 113] on div "Richtig" at bounding box center [186, 106] width 68 height 48
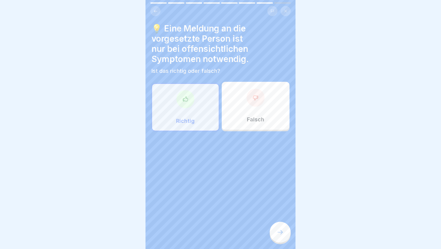
click at [281, 227] on div at bounding box center [280, 232] width 21 height 21
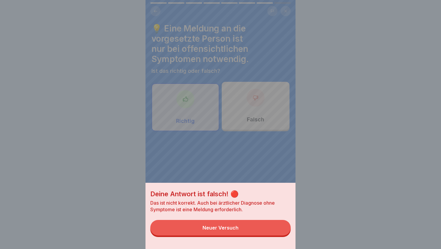
click at [281, 227] on button "Neuer Versuch" at bounding box center [220, 228] width 140 height 16
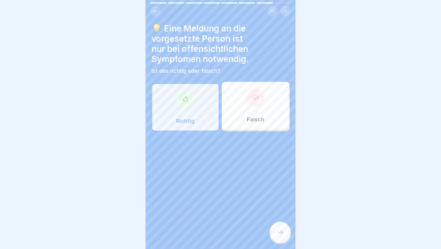
click at [256, 66] on div "💡 Eine Meldung an die vorgesetzte Person ist nur bei offensichtlichen Symptomen…" at bounding box center [221, 48] width 138 height 51
click at [259, 101] on div at bounding box center [256, 98] width 18 height 18
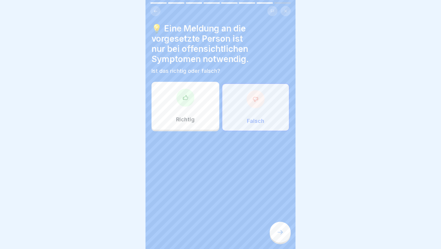
click at [289, 220] on div "💡 Eine Meldung an die vorgesetzte Person ist nur bei offensichtlichen Symptomen…" at bounding box center [221, 124] width 150 height 249
click at [287, 224] on div "💡 Eine Meldung an die vorgesetzte Person ist nur bei offensichtlichen Symptomen…" at bounding box center [221, 124] width 150 height 249
click at [284, 228] on div at bounding box center [280, 232] width 21 height 21
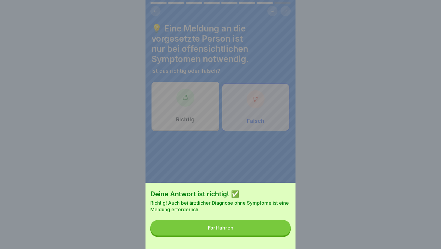
click at [284, 228] on button "Fortfahren" at bounding box center [220, 228] width 140 height 16
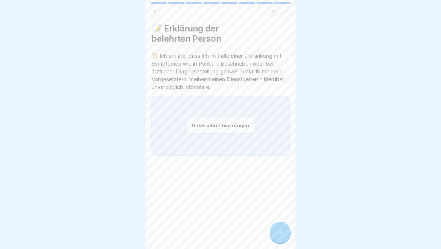
click at [231, 118] on button "Unterschrift hinzufügen" at bounding box center [220, 126] width 67 height 16
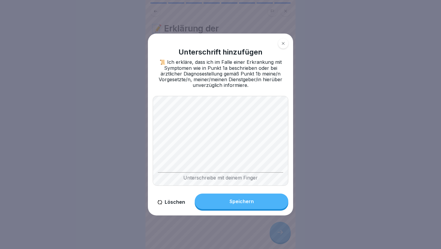
click at [263, 200] on button "Speichern" at bounding box center [242, 202] width 94 height 16
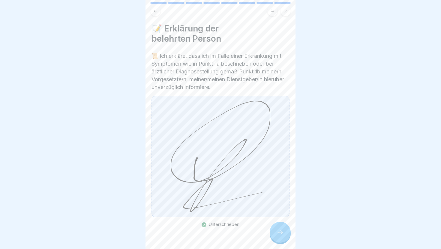
click at [273, 233] on div at bounding box center [280, 232] width 21 height 21
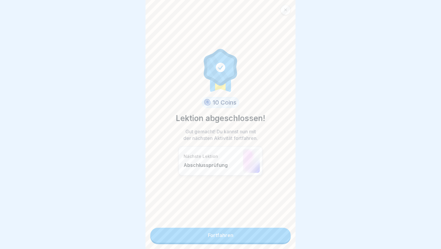
click at [273, 233] on link "Fortfahren" at bounding box center [220, 235] width 140 height 15
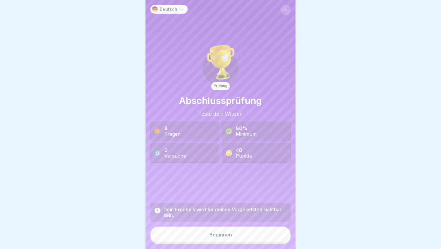
click at [254, 236] on button "Beginnen" at bounding box center [220, 235] width 140 height 16
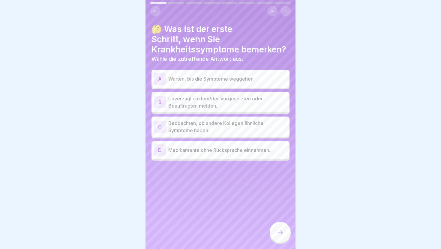
click at [219, 102] on p "Unverzüglich dem/der Vorgesetzten oder Beauftragten melden." at bounding box center [227, 102] width 119 height 14
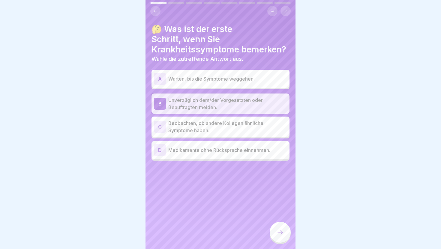
click at [258, 129] on p "Beobachten, ob andere Kollegen ähnliche Symptome haben." at bounding box center [227, 127] width 119 height 14
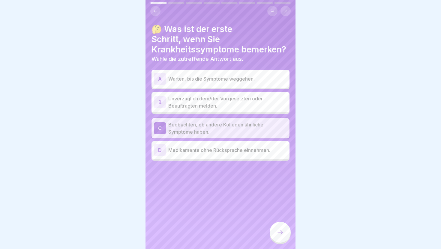
click at [261, 100] on p "Unverzüglich dem/der Vorgesetzten oder Beauftragten melden." at bounding box center [227, 102] width 119 height 14
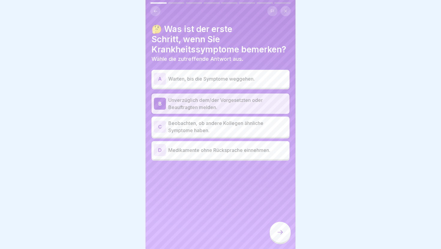
click at [278, 221] on div "🤔 Was ist der erste Schritt, wenn Sie Krankheitssymptome bemerken? Wähle die zu…" at bounding box center [221, 124] width 150 height 249
click at [279, 229] on div at bounding box center [280, 232] width 21 height 21
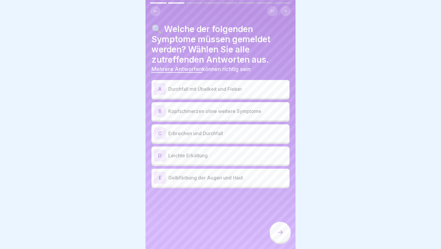
click at [256, 90] on p "Durchfall mit Übelkeit und Fieber" at bounding box center [227, 89] width 119 height 7
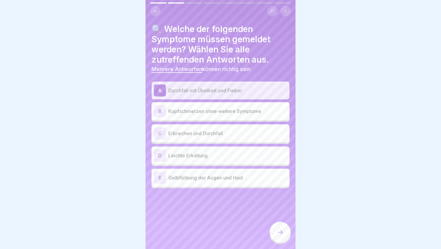
click at [256, 133] on p "Erbrechen und Durchfall" at bounding box center [227, 133] width 119 height 7
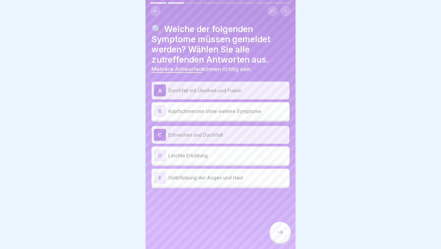
click at [254, 173] on div "E Gelbfärbung der Augen und Haut" at bounding box center [220, 178] width 133 height 12
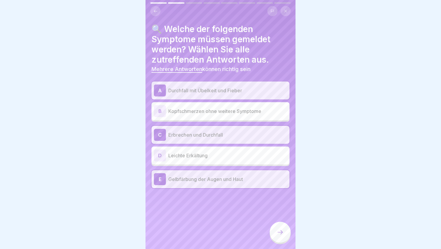
click at [278, 231] on icon at bounding box center [280, 232] width 7 height 7
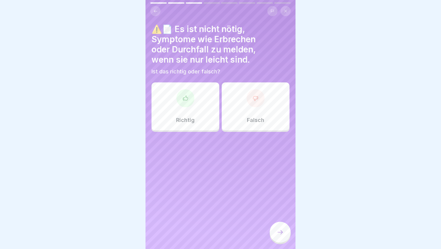
click at [249, 106] on div "Falsch" at bounding box center [256, 107] width 68 height 48
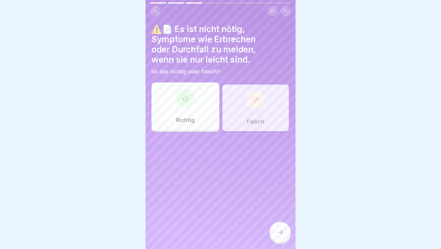
click at [276, 229] on div at bounding box center [280, 232] width 21 height 21
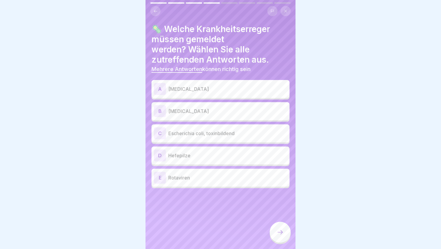
click at [235, 92] on p "Campylobacter" at bounding box center [227, 89] width 119 height 7
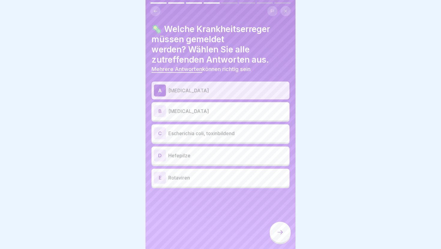
click at [239, 114] on p "Listeria monocytogenes" at bounding box center [227, 111] width 119 height 7
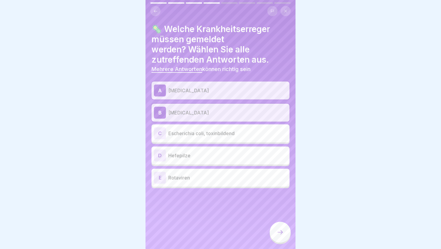
click at [241, 134] on p "Escherichia coli, toxinbildend" at bounding box center [227, 133] width 119 height 7
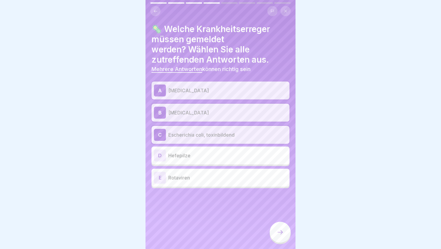
click at [244, 185] on div "E Rotaviren" at bounding box center [221, 178] width 138 height 18
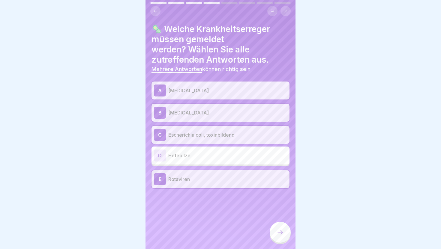
click at [278, 232] on icon at bounding box center [280, 232] width 7 height 7
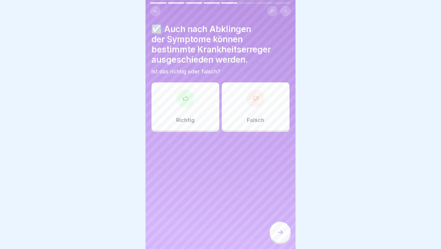
click at [194, 104] on div "Richtig" at bounding box center [186, 107] width 68 height 48
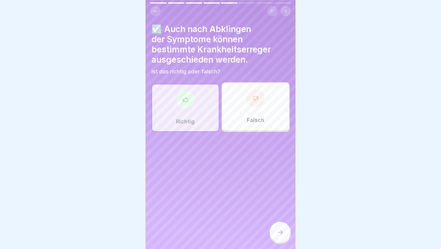
click at [278, 230] on icon at bounding box center [280, 232] width 7 height 7
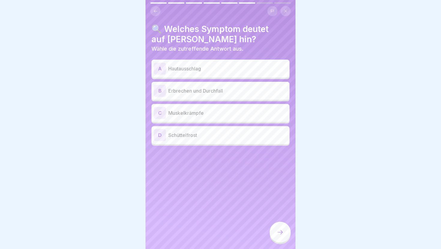
click at [214, 89] on p "Erbrechen und Durchfall" at bounding box center [227, 90] width 119 height 7
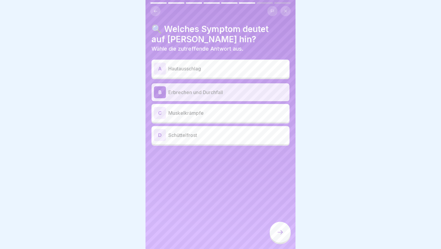
click at [279, 230] on icon at bounding box center [280, 232] width 7 height 7
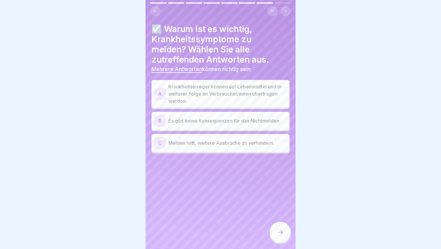
click at [217, 95] on p "Krankheitserreger können auf Lebensmittel und in weiterer Folge an Verbraucher/…" at bounding box center [227, 94] width 119 height 22
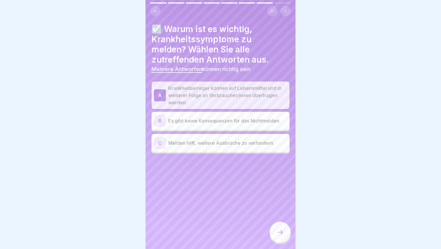
click at [263, 154] on div "☑️ Warum ist es wichtig, Krankheitssymptome zu melden? Wählen Sie alle zutreffe…" at bounding box center [221, 124] width 150 height 249
click at [263, 147] on div "C Melden hilft, weitere Ausbrüche zu verhindern." at bounding box center [220, 143] width 133 height 12
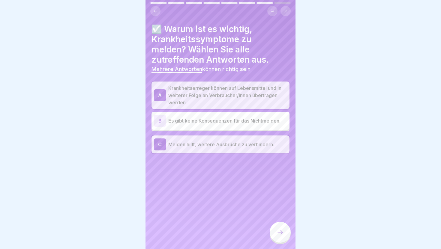
click at [247, 141] on p "Melden hilft, weitere Ausbrüche zu verhindern." at bounding box center [227, 144] width 119 height 7
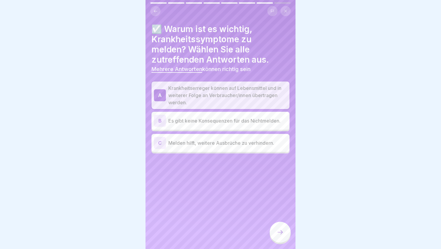
click at [278, 230] on icon at bounding box center [280, 232] width 7 height 7
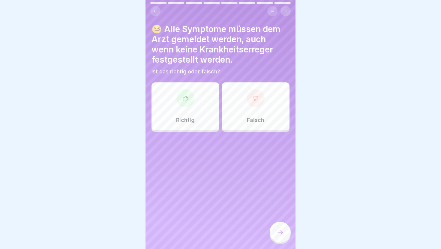
click at [186, 103] on div at bounding box center [185, 98] width 18 height 18
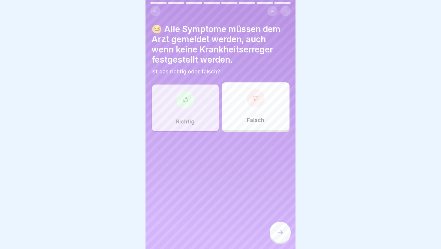
click at [277, 234] on icon at bounding box center [280, 232] width 7 height 7
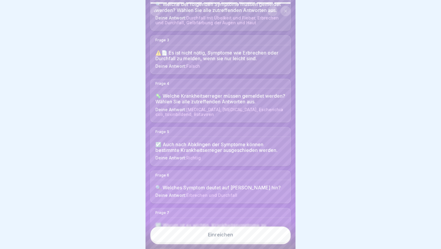
scroll to position [200, 0]
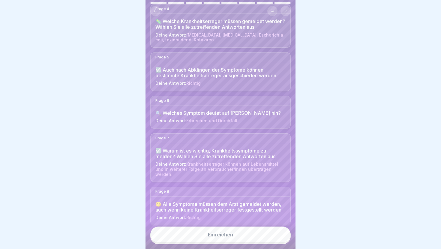
click at [247, 236] on button "Einreichen" at bounding box center [220, 235] width 140 height 16
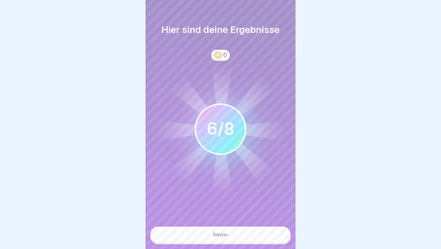
click at [247, 236] on button "Weiter" at bounding box center [220, 235] width 140 height 16
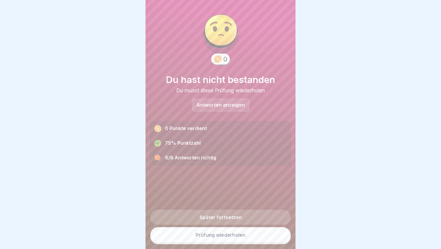
click at [247, 236] on link "Prüfung wiederholen" at bounding box center [220, 235] width 140 height 16
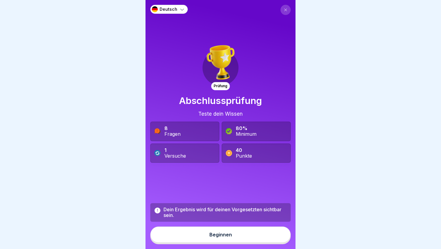
click at [247, 236] on button "Beginnen" at bounding box center [220, 235] width 140 height 16
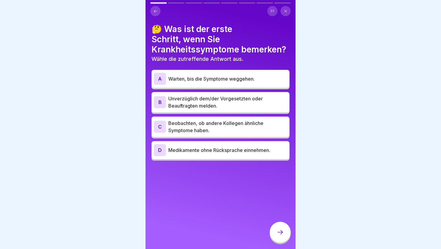
click at [227, 102] on p "Unverzüglich dem/der Vorgesetzten oder Beauftragten melden." at bounding box center [227, 102] width 119 height 14
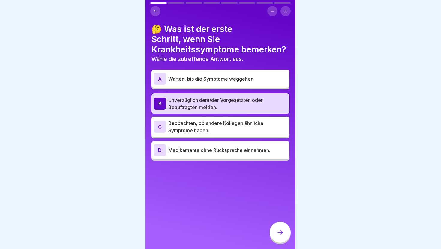
click at [281, 228] on div at bounding box center [280, 232] width 21 height 21
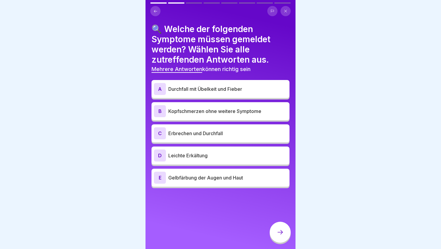
click at [256, 88] on p "Durchfall mit Übelkeit und Fieber" at bounding box center [227, 89] width 119 height 7
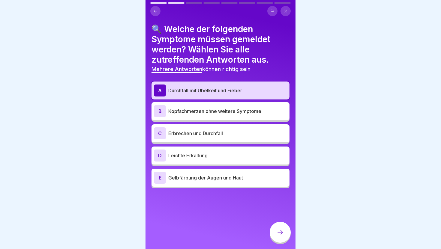
click at [257, 136] on p "Erbrechen und Durchfall" at bounding box center [227, 133] width 119 height 7
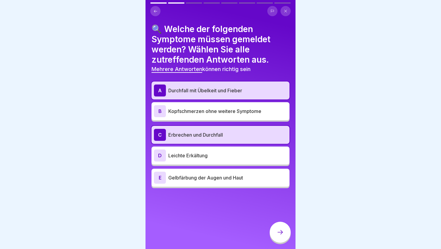
click at [258, 183] on div "E Gelbfärbung der Augen und Haut" at bounding box center [220, 178] width 133 height 12
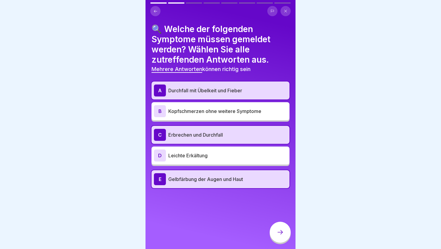
click at [279, 232] on icon at bounding box center [280, 232] width 7 height 7
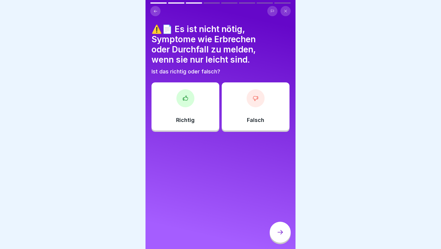
click at [261, 106] on div "Falsch" at bounding box center [256, 107] width 68 height 48
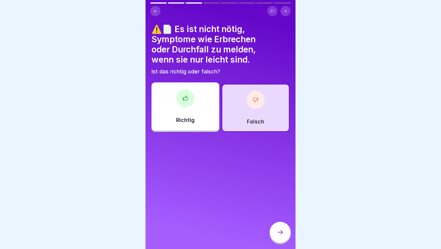
click at [278, 225] on div at bounding box center [280, 232] width 21 height 21
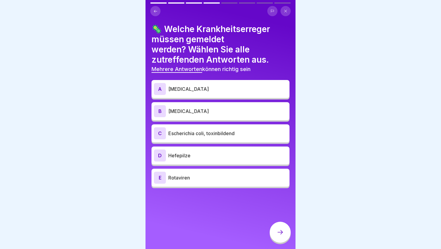
click at [223, 92] on p "Campylobacter" at bounding box center [227, 89] width 119 height 7
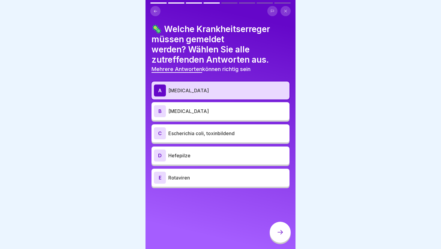
click at [229, 110] on p "Listeria monocytogenes" at bounding box center [227, 111] width 119 height 7
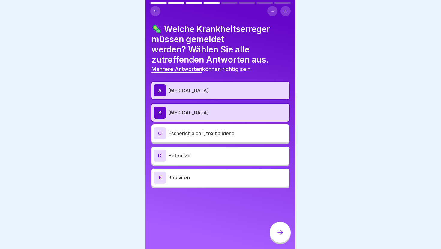
click at [232, 137] on p "Escherichia coli, toxinbildend" at bounding box center [227, 133] width 119 height 7
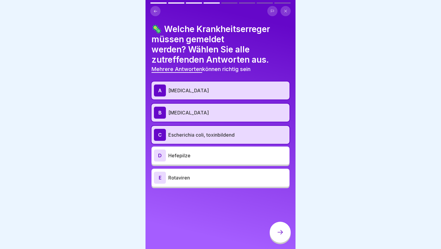
click at [233, 182] on div "E Rotaviren" at bounding box center [220, 178] width 133 height 12
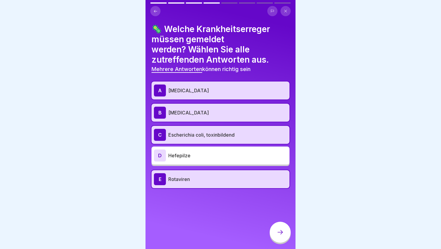
click at [280, 226] on div at bounding box center [280, 232] width 21 height 21
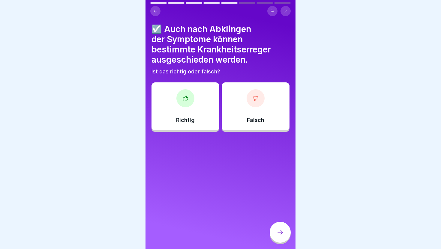
click at [181, 100] on div at bounding box center [185, 98] width 18 height 18
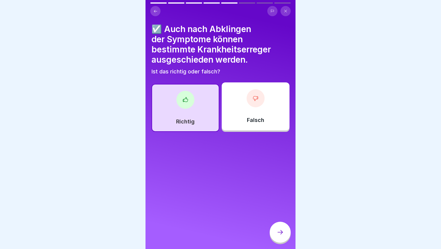
click at [277, 231] on icon at bounding box center [280, 232] width 7 height 7
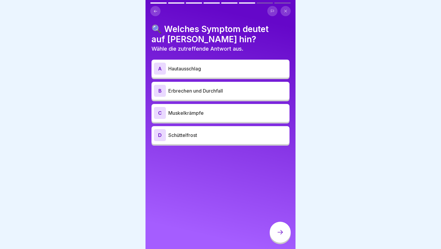
click at [238, 97] on div "B Erbrechen und Durchfall" at bounding box center [221, 91] width 138 height 18
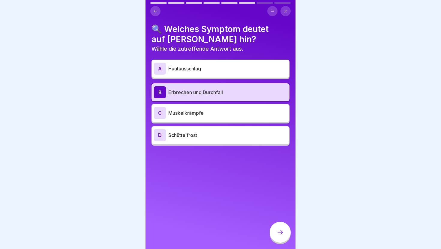
click at [233, 113] on p "Muskelkrämpfe" at bounding box center [227, 113] width 119 height 7
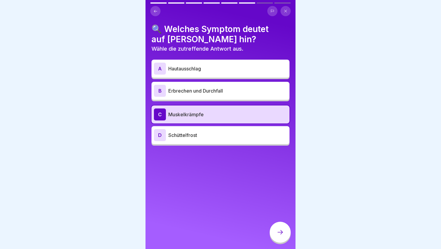
click at [234, 92] on p "Erbrechen und Durchfall" at bounding box center [227, 90] width 119 height 7
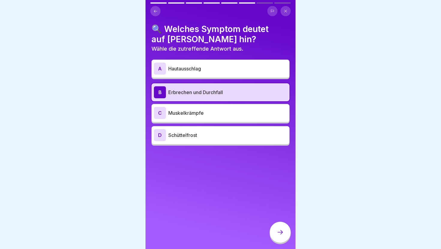
click at [281, 230] on icon at bounding box center [280, 232] width 7 height 7
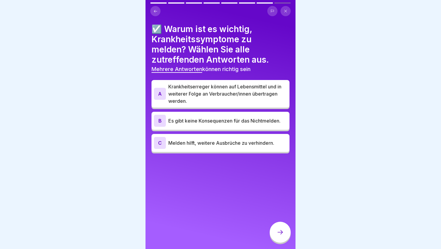
click at [243, 92] on p "Krankheitserreger können auf Lebensmittel und in weiterer Folge an Verbraucher/…" at bounding box center [227, 94] width 119 height 22
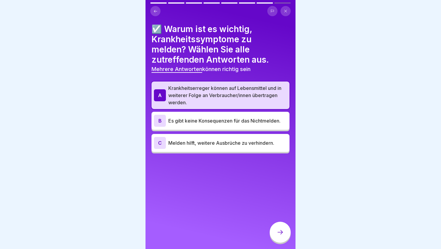
click at [247, 143] on p "Melden hilft, weitere Ausbrüche zu verhindern." at bounding box center [227, 143] width 119 height 7
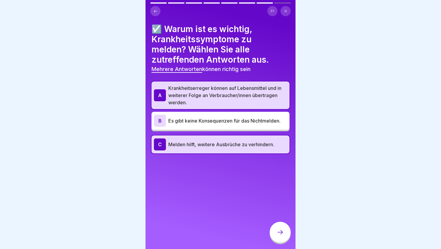
click at [284, 233] on div at bounding box center [280, 232] width 21 height 21
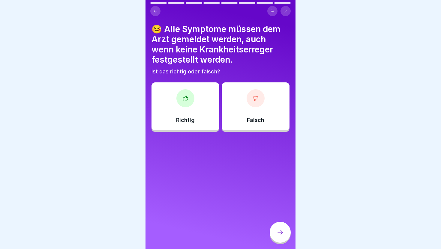
click at [246, 101] on div "Falsch" at bounding box center [256, 107] width 68 height 48
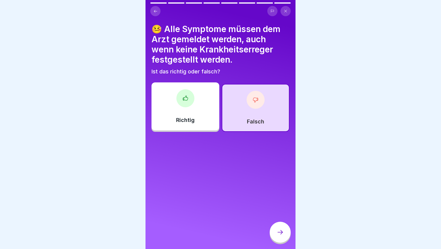
click at [283, 229] on div at bounding box center [280, 232] width 21 height 21
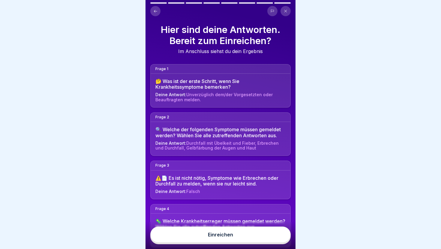
click at [283, 229] on button "Einreichen" at bounding box center [220, 235] width 140 height 16
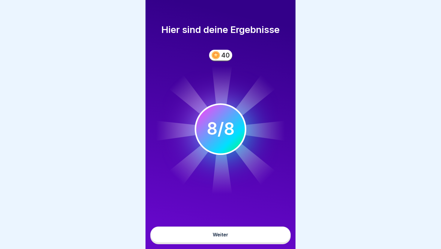
click at [281, 233] on button "Weiter" at bounding box center [220, 235] width 140 height 16
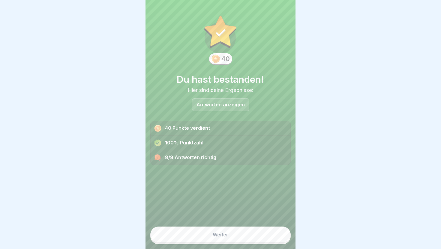
click at [280, 234] on button "Weiter" at bounding box center [220, 235] width 140 height 16
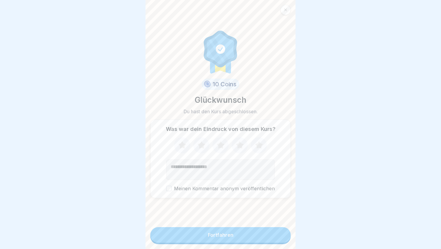
click at [260, 142] on icon at bounding box center [259, 146] width 16 height 16
click at [254, 234] on button "Fortfahren" at bounding box center [220, 235] width 140 height 16
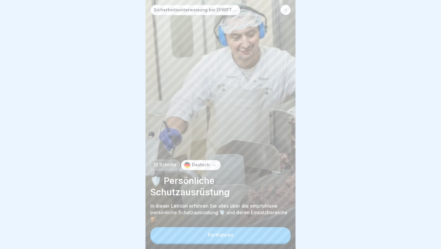
click at [254, 234] on button "Fortfahren" at bounding box center [220, 235] width 140 height 16
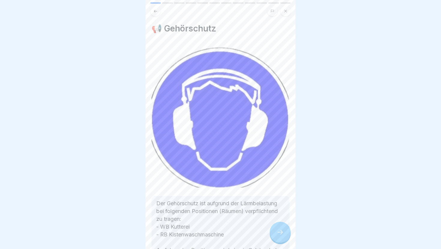
click at [279, 231] on icon at bounding box center [280, 232] width 7 height 7
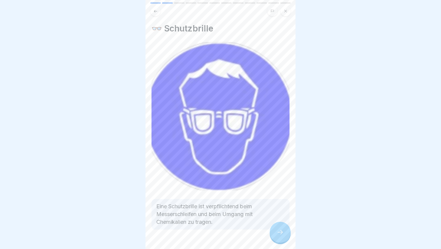
click at [279, 231] on icon at bounding box center [280, 232] width 7 height 7
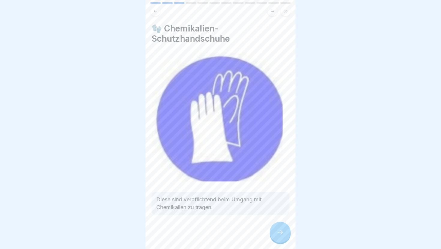
click at [279, 231] on icon at bounding box center [280, 232] width 7 height 7
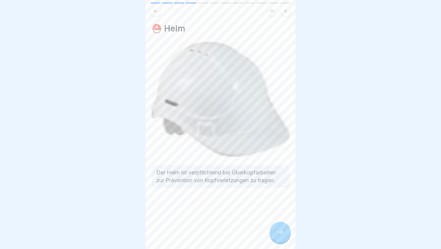
click at [279, 231] on icon at bounding box center [280, 232] width 7 height 7
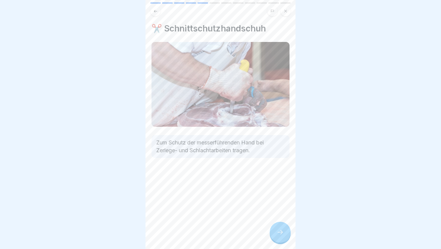
click at [279, 231] on icon at bounding box center [280, 232] width 7 height 7
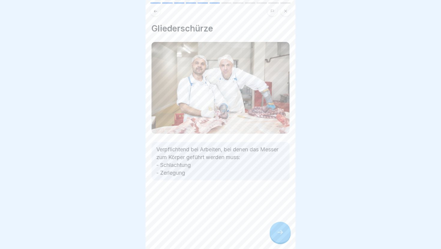
click at [279, 230] on icon at bounding box center [280, 232] width 7 height 7
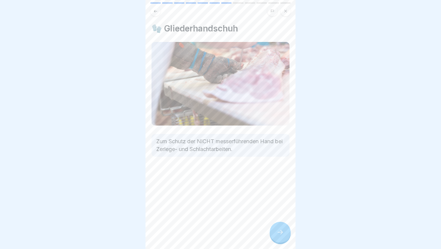
click at [279, 230] on icon at bounding box center [280, 232] width 7 height 7
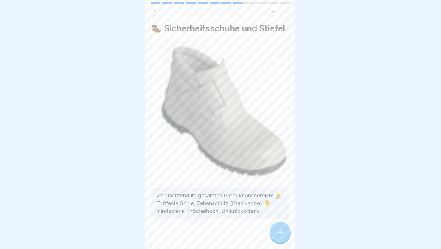
click at [279, 230] on icon at bounding box center [280, 232] width 7 height 7
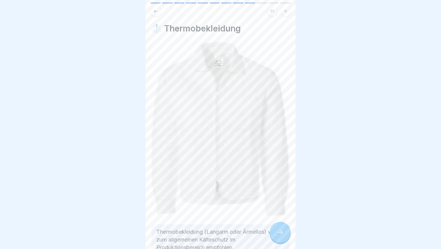
click at [279, 230] on icon at bounding box center [280, 232] width 7 height 7
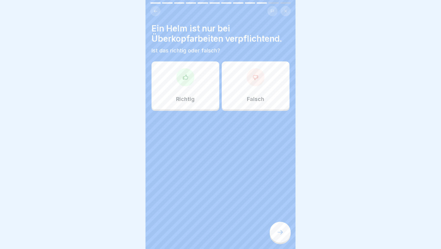
click at [256, 87] on div "Falsch" at bounding box center [256, 86] width 68 height 48
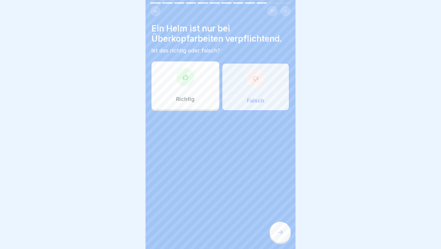
click at [279, 226] on div at bounding box center [280, 232] width 21 height 21
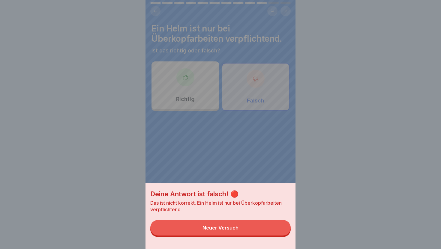
click at [279, 226] on button "Neuer Versuch" at bounding box center [220, 228] width 140 height 16
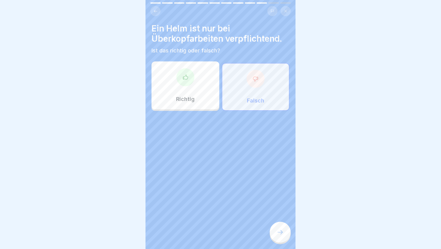
click at [283, 231] on icon at bounding box center [280, 232] width 7 height 7
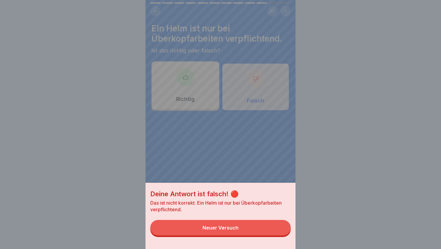
click at [276, 233] on button "Neuer Versuch" at bounding box center [220, 228] width 140 height 16
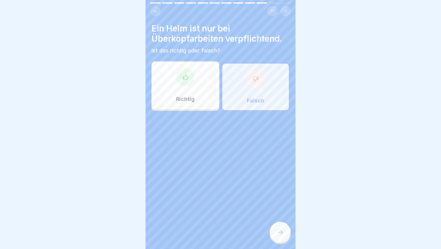
click at [184, 87] on div "Richtig" at bounding box center [186, 86] width 68 height 48
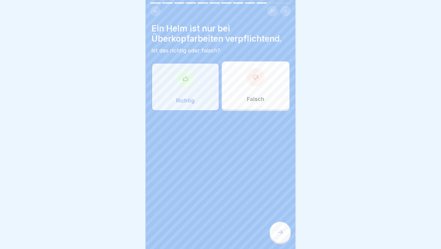
click at [280, 236] on div at bounding box center [280, 232] width 21 height 21
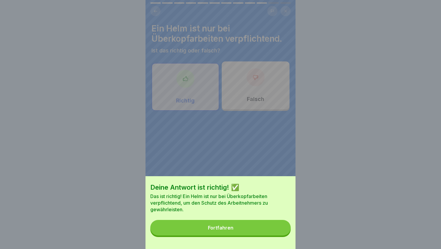
click at [280, 236] on div "Deine Antwort ist richtig! ✅ Das ist richtig! Ein Helm ist nur bei Überkopfarbe…" at bounding box center [221, 212] width 150 height 73
click at [280, 231] on button "Fortfahren" at bounding box center [220, 228] width 140 height 16
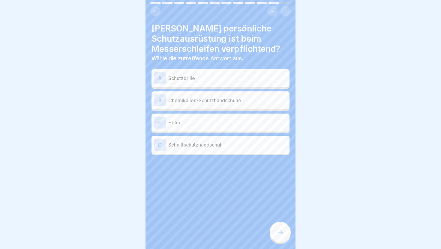
click at [222, 68] on div "Welche persönliche Schutzausrüstung ist beim Messerschleifen verpflichtend? Wäh…" at bounding box center [221, 89] width 138 height 132
click at [222, 82] on div "A Schutzbrille" at bounding box center [220, 78] width 133 height 12
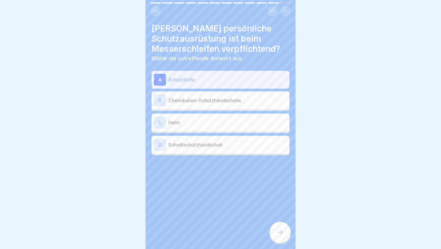
click at [282, 230] on icon at bounding box center [280, 232] width 7 height 7
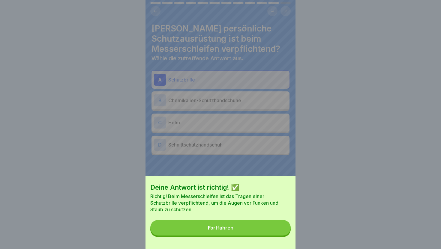
click at [282, 230] on button "Fortfahren" at bounding box center [220, 228] width 140 height 16
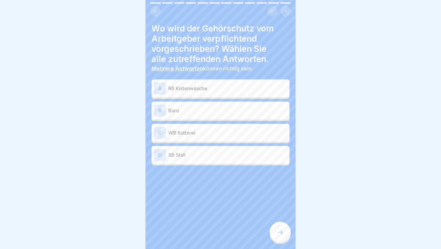
click at [248, 88] on p "RB Kistenwäsche" at bounding box center [227, 88] width 119 height 7
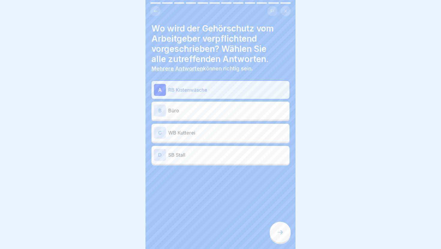
click at [251, 136] on p "WB Kutterei" at bounding box center [227, 132] width 119 height 7
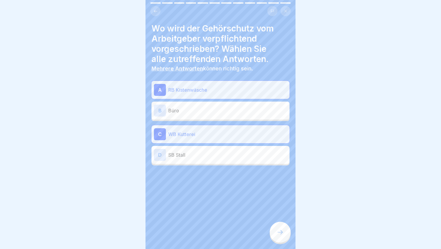
click at [281, 235] on icon at bounding box center [280, 232] width 7 height 7
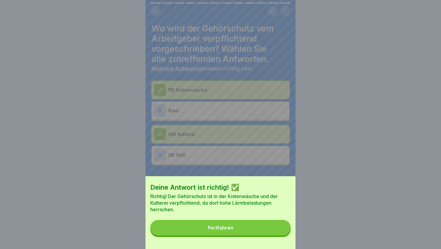
click at [281, 235] on button "Fortfahren" at bounding box center [220, 228] width 140 height 16
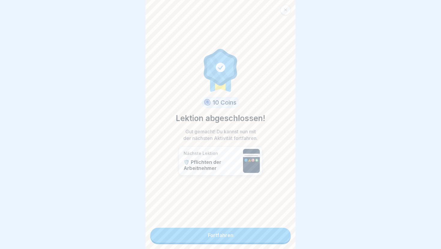
click at [281, 235] on link "Fortfahren" at bounding box center [220, 235] width 140 height 15
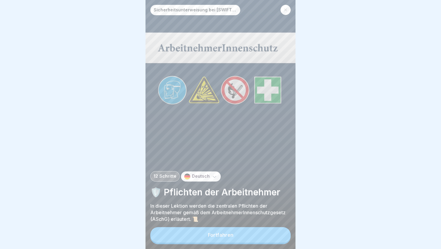
click at [281, 235] on button "Fortfahren" at bounding box center [220, 235] width 140 height 16
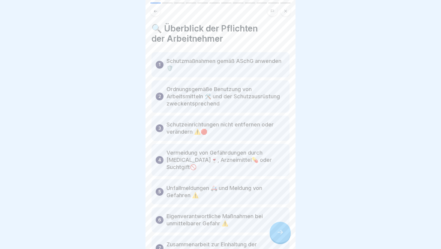
click at [281, 235] on icon at bounding box center [280, 232] width 7 height 7
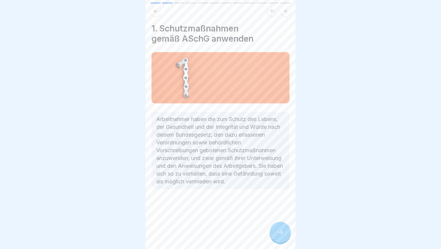
click at [281, 235] on icon at bounding box center [280, 232] width 7 height 7
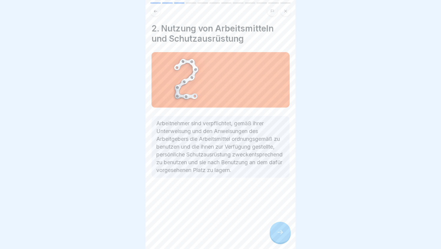
click at [281, 235] on icon at bounding box center [280, 232] width 7 height 7
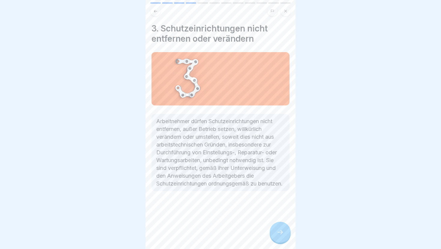
click at [281, 235] on icon at bounding box center [280, 232] width 7 height 7
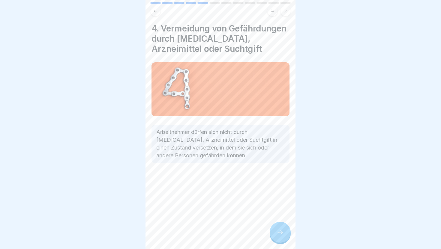
click at [281, 235] on icon at bounding box center [280, 232] width 7 height 7
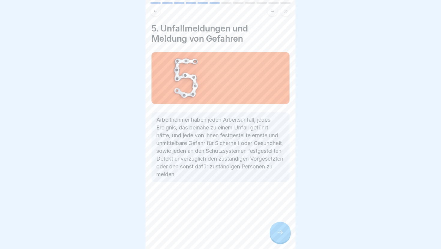
click at [281, 235] on icon at bounding box center [280, 232] width 7 height 7
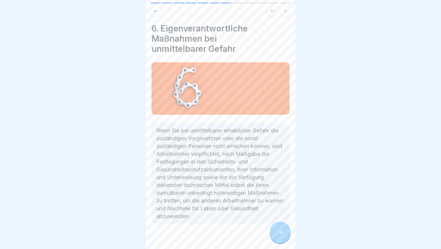
click at [281, 235] on icon at bounding box center [280, 232] width 7 height 7
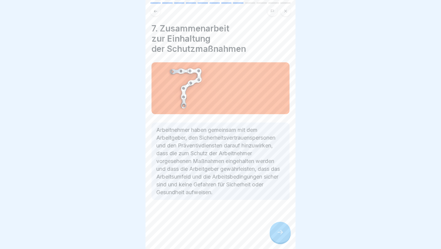
click at [281, 235] on icon at bounding box center [280, 232] width 7 height 7
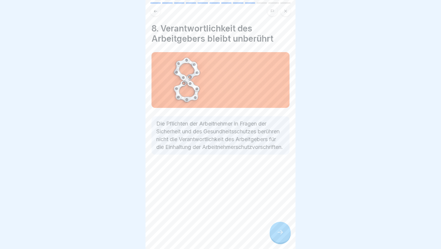
click at [281, 235] on icon at bounding box center [280, 232] width 7 height 7
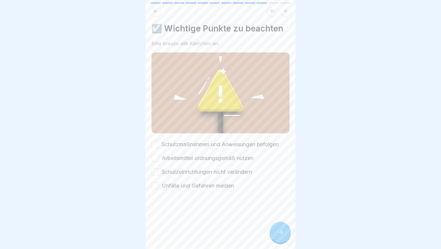
click at [281, 234] on icon at bounding box center [280, 232] width 7 height 7
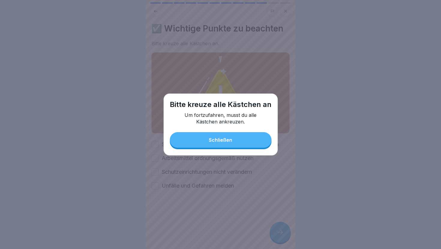
click at [224, 143] on button "Schließen" at bounding box center [221, 140] width 102 height 16
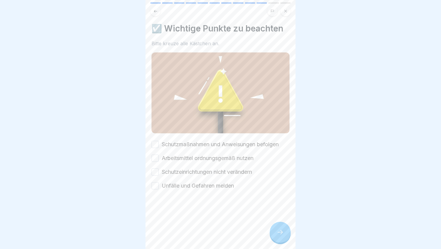
click at [158, 144] on button "Schutzmaßnahmen und Anweisungen befolgen" at bounding box center [155, 144] width 7 height 7
click at [157, 153] on div "Schutzmaßnahmen und Anweisungen befolgen Arbeitsmittel ordnungsgemäß nutzen Sch…" at bounding box center [221, 165] width 138 height 49
click at [157, 158] on button "Arbeitsmittel ordnungsgemäß nutzen" at bounding box center [155, 158] width 7 height 7
click at [157, 172] on button "Schutzeinrichtungen nicht verändern" at bounding box center [155, 172] width 7 height 7
click at [158, 188] on button "Unfälle und Gefahren melden" at bounding box center [155, 185] width 7 height 7
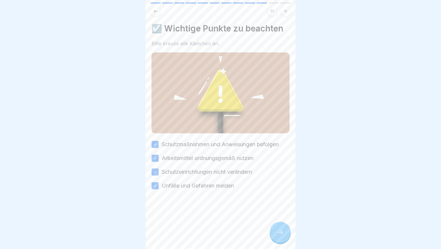
click at [282, 234] on icon at bounding box center [280, 232] width 7 height 7
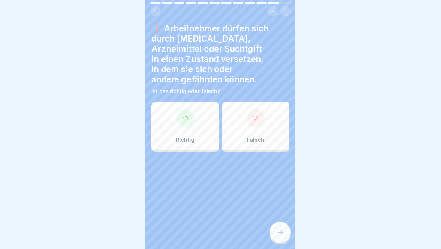
click at [251, 109] on div at bounding box center [256, 118] width 18 height 18
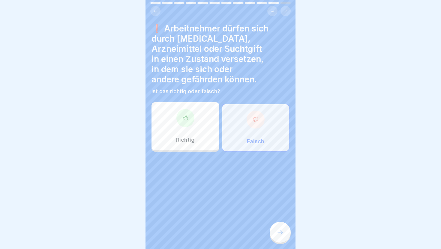
click at [278, 238] on div at bounding box center [280, 232] width 21 height 21
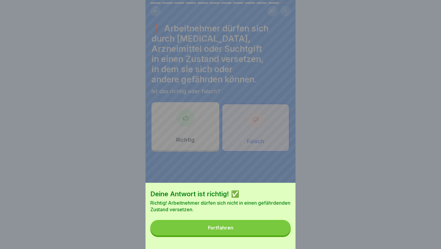
click at [274, 221] on button "Fortfahren" at bounding box center [220, 228] width 140 height 16
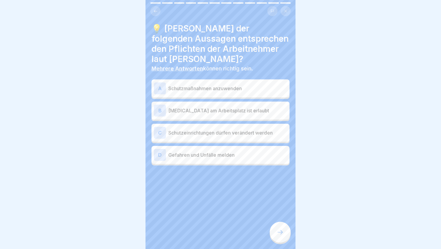
click at [246, 89] on p "Schutzmaßnahmen anzuwenden" at bounding box center [227, 88] width 119 height 7
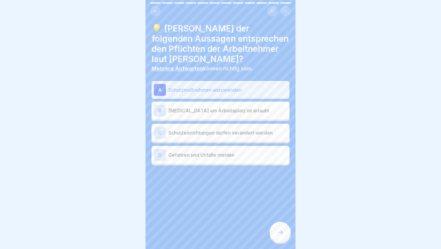
click at [262, 159] on div "D Gefahren und Unfälle melden" at bounding box center [220, 155] width 133 height 12
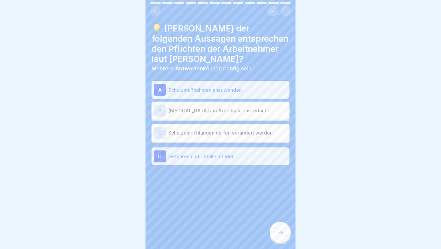
click at [281, 227] on div at bounding box center [280, 232] width 21 height 21
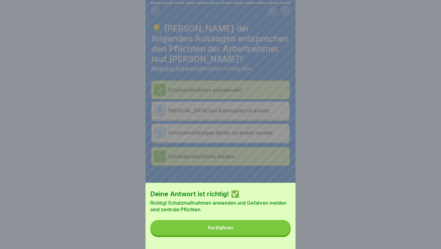
click at [281, 227] on button "Fortfahren" at bounding box center [220, 228] width 140 height 16
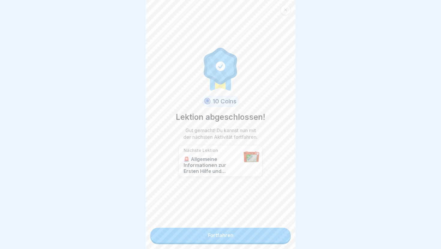
click at [277, 236] on link "Fortfahren" at bounding box center [220, 235] width 140 height 15
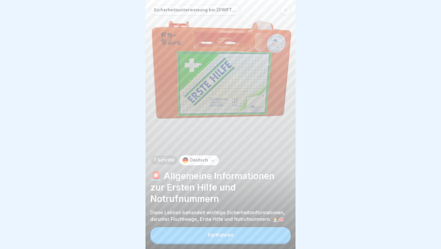
click at [277, 236] on button "Fortfahren" at bounding box center [220, 235] width 140 height 16
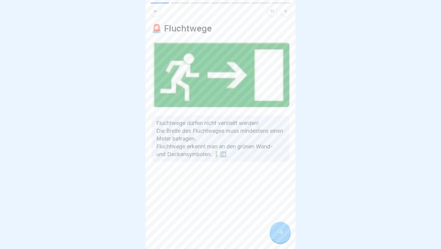
click at [277, 236] on div at bounding box center [280, 232] width 21 height 21
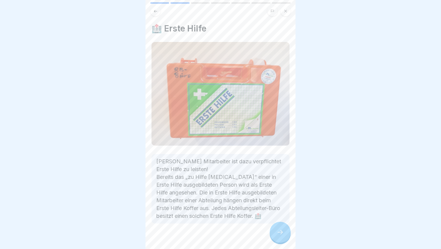
click at [277, 236] on div at bounding box center [280, 232] width 21 height 21
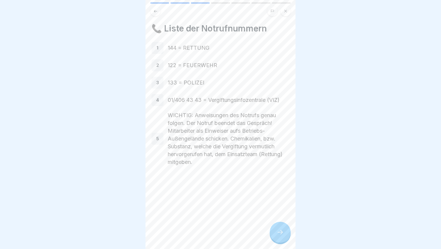
click at [277, 236] on div at bounding box center [280, 232] width 21 height 21
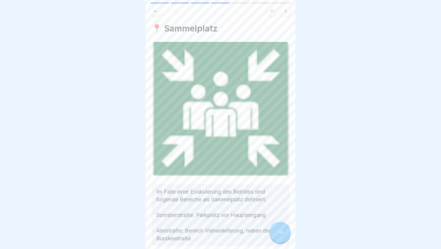
click at [277, 236] on div at bounding box center [280, 232] width 21 height 21
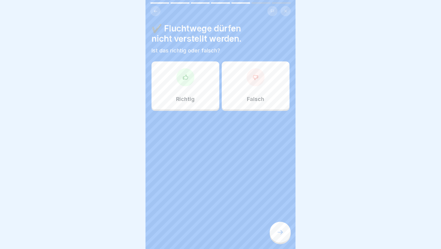
click at [202, 107] on div "Richtig" at bounding box center [186, 86] width 68 height 48
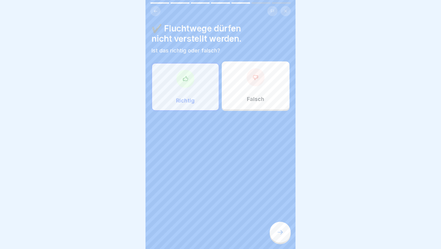
click at [277, 224] on div at bounding box center [280, 232] width 21 height 21
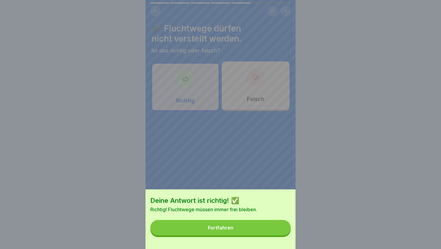
click at [277, 224] on button "Fortfahren" at bounding box center [220, 228] width 140 height 16
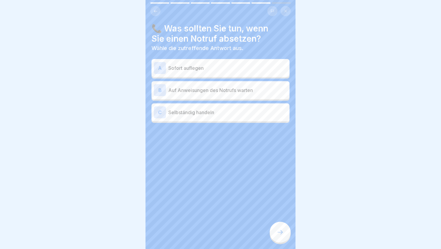
click at [231, 94] on div "B Auf Anweisungen des Notrufs warten" at bounding box center [220, 90] width 133 height 12
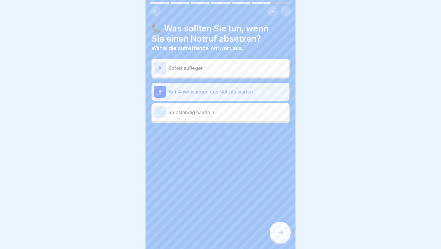
click at [279, 225] on div at bounding box center [280, 232] width 21 height 21
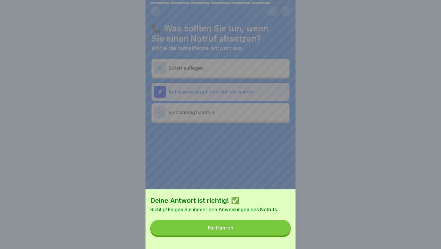
click at [279, 225] on button "Fortfahren" at bounding box center [220, 228] width 140 height 16
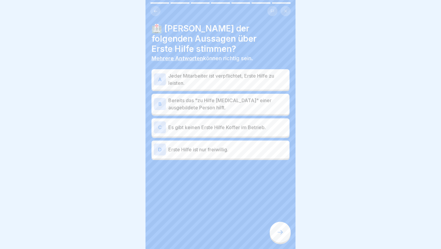
click at [258, 81] on p "Jeder Mitarbeiter ist verpflichtet, Erste Hilfe zu leisten." at bounding box center [227, 79] width 119 height 14
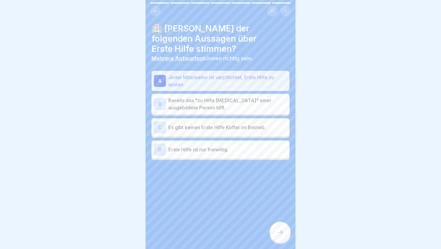
click at [263, 110] on p "Bereits das "zu Hilfe rufen" einer ausgebildete Person hilft." at bounding box center [227, 104] width 119 height 14
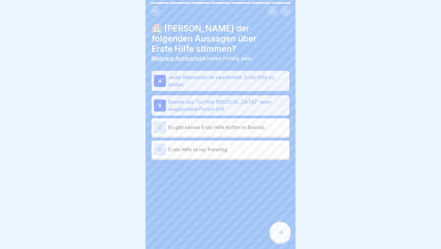
click at [279, 238] on div at bounding box center [280, 232] width 21 height 21
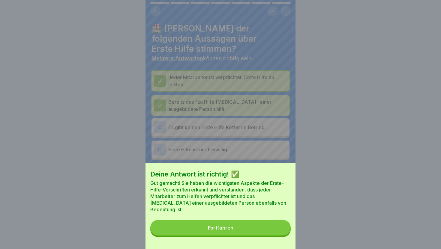
click at [279, 233] on button "Fortfahren" at bounding box center [220, 228] width 140 height 16
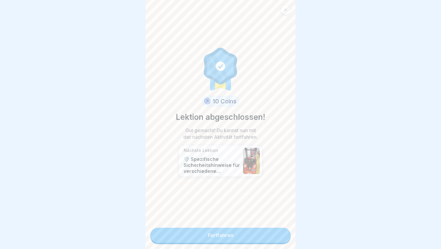
click at [279, 233] on link "Fortfahren" at bounding box center [220, 235] width 140 height 15
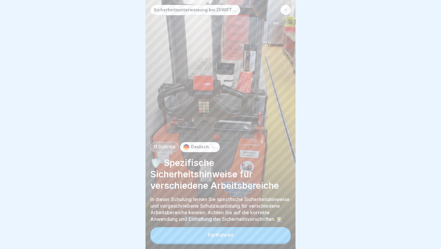
click at [279, 233] on button "Fortfahren" at bounding box center [220, 235] width 140 height 16
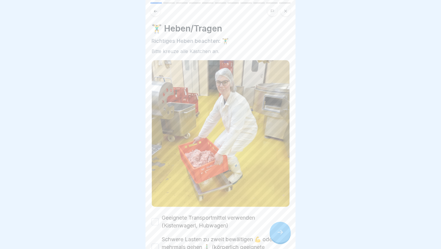
click at [279, 233] on icon at bounding box center [280, 232] width 7 height 7
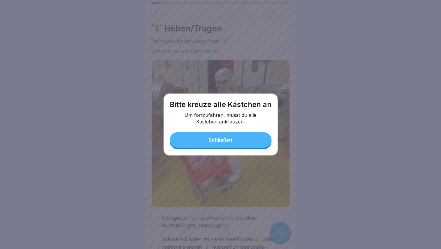
click at [252, 140] on button "Schließen" at bounding box center [221, 140] width 102 height 16
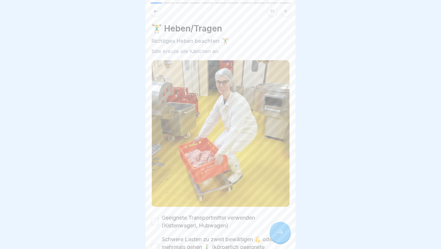
drag, startPoint x: 121, startPoint y: 150, endPoint x: 127, endPoint y: 57, distance: 92.9
click at [127, 58] on div at bounding box center [220, 124] width 441 height 249
click at [204, 71] on img at bounding box center [221, 133] width 138 height 147
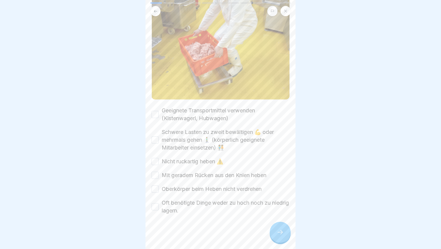
scroll to position [109, 0]
click at [154, 112] on button "Geeignete Transportmittel verwenden (Kistenwagerl, Hubwagen)" at bounding box center [155, 113] width 7 height 7
click at [152, 140] on button "Schwere Lasten zu zweit bewältigen 💪 oder mehrmals gehen 🚶‍♂️ (körperlich geeig…" at bounding box center [155, 138] width 7 height 7
click at [156, 159] on button "Nicht ruckartig heben ⚠️" at bounding box center [155, 160] width 7 height 7
click at [158, 171] on button "Mit geradem Rücken aus den Knien heben" at bounding box center [155, 174] width 7 height 7
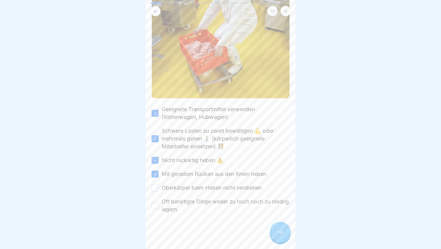
click at [155, 187] on button "Oberkörper beim Heben nicht verdrehen" at bounding box center [155, 188] width 7 height 7
click at [155, 207] on button "Oft benötigte Dinge weder zu hoch noch zu niedrig lagern." at bounding box center [155, 205] width 7 height 7
click at [284, 238] on div at bounding box center [280, 232] width 21 height 21
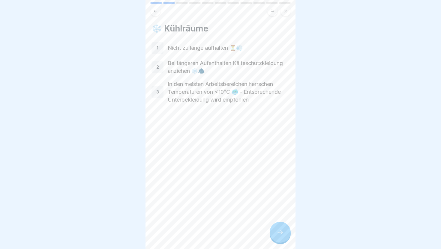
click at [277, 231] on icon at bounding box center [280, 232] width 7 height 7
click at [278, 231] on icon at bounding box center [280, 232] width 7 height 7
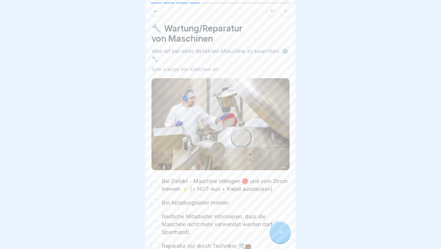
click at [197, 201] on div "Bei Defekt - Maschine stilllegen 🛑 und vom Strom trennen ⚡ (= NOT-Aus + Kabel a…" at bounding box center [221, 214] width 138 height 73
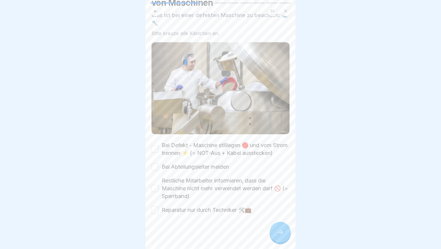
scroll to position [44, 0]
click at [156, 145] on button "Bei Defekt - Maschine stilllegen 🛑 und vom Strom trennen ⚡ (= NOT-Aus + Kabel a…" at bounding box center [155, 148] width 7 height 7
click at [156, 160] on div "Bei Defekt - Maschine stilllegen 🛑 und vom Strom trennen ⚡ (= NOT-Aus + Kabel a…" at bounding box center [221, 177] width 138 height 73
click at [156, 166] on button "Bei Abteilungsleiter melden" at bounding box center [155, 166] width 7 height 7
click at [153, 187] on button "Restliche Mitarbeiter informieren, dass die Maschine nicht mehr verwendet werde…" at bounding box center [155, 187] width 7 height 7
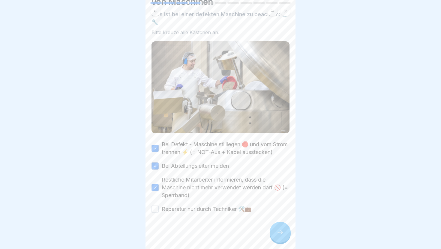
click at [155, 212] on button "Reparatur nur durch Techniker 🛠️💼" at bounding box center [155, 209] width 7 height 7
click at [281, 238] on div at bounding box center [280, 232] width 21 height 21
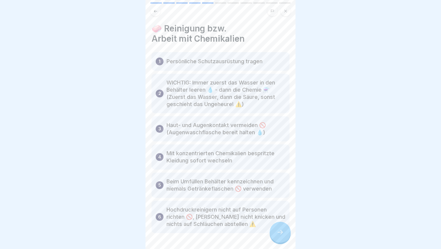
click at [281, 238] on div at bounding box center [280, 232] width 21 height 21
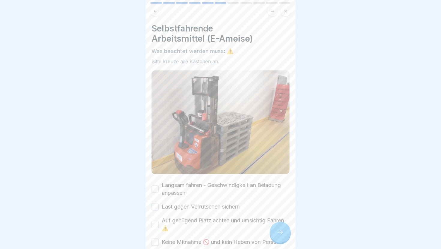
click at [113, 199] on div at bounding box center [220, 124] width 441 height 249
click at [214, 213] on div "Langsam fahren - Geschwindigkeit an Beladung anpassen Last gegen Verrutschen si…" at bounding box center [221, 247] width 138 height 130
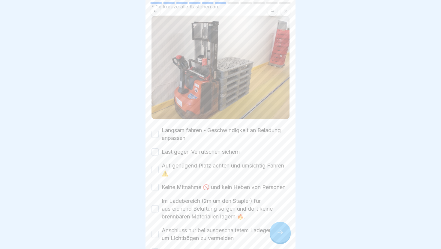
scroll to position [72, 0]
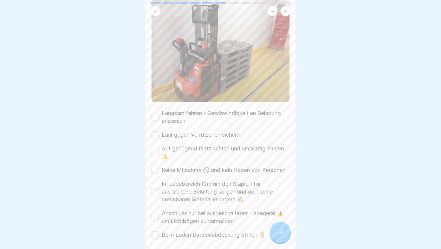
click at [155, 118] on button "Langsam fahren - Geschwindigkeit an Beladung anpassen" at bounding box center [155, 117] width 7 height 7
click at [155, 127] on div "Langsam fahren - Geschwindigkeit an Beladung anpassen Last gegen Verrutschen si…" at bounding box center [221, 175] width 138 height 130
click at [155, 132] on button "Last gegen Verrutschen sichern" at bounding box center [155, 134] width 7 height 7
click at [155, 157] on div "Auf genügend Platz achten und umsichtig Fahren ⚠️" at bounding box center [221, 153] width 138 height 16
click at [155, 152] on button "Auf genügend Platz achten und umsichtig Fahren ⚠️" at bounding box center [155, 152] width 7 height 7
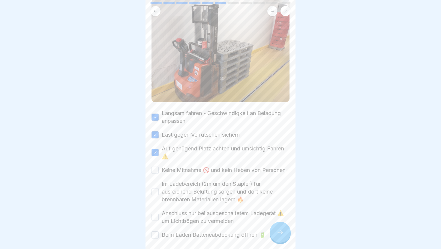
click at [155, 167] on button "Keine Mitnahme 🚫 und kein Heben von Personen" at bounding box center [155, 170] width 7 height 7
click at [155, 193] on button "Im Ladebereich (2m um den Stapler) für ausreichend Belüftung sorgen und dort ke…" at bounding box center [155, 191] width 7 height 7
click at [157, 224] on div "Anschluss nur bei ausgeschaltetem Ladegerät ⚠️ um Lichtbögen zu vermeiden" at bounding box center [221, 218] width 138 height 16
click at [157, 218] on button "Anschluss nur bei ausgeschaltetem Ladegerät ⚠️ um Lichtbögen zu vermeiden" at bounding box center [155, 217] width 7 height 7
click at [157, 232] on button "Beim Laden Batterieabdeckung öffnen 🔋" at bounding box center [155, 235] width 7 height 7
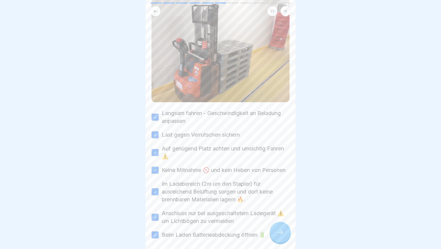
type button "on"
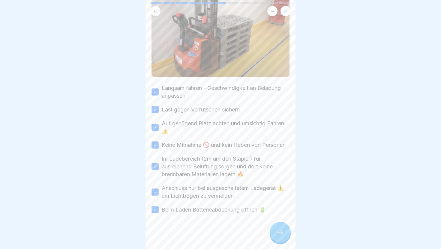
scroll to position [98, 0]
click at [276, 232] on div at bounding box center [280, 232] width 21 height 21
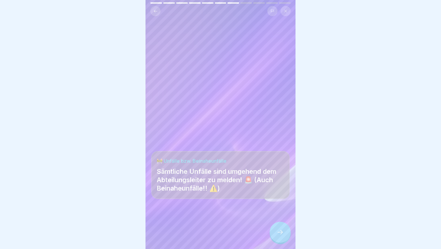
click at [276, 232] on div at bounding box center [280, 232] width 21 height 21
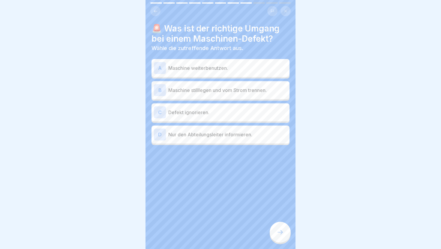
click at [252, 95] on div "B Maschine stilllegen und vom Strom trennen." at bounding box center [220, 90] width 133 height 12
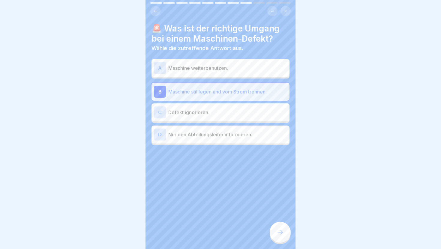
click at [287, 230] on div at bounding box center [280, 232] width 21 height 21
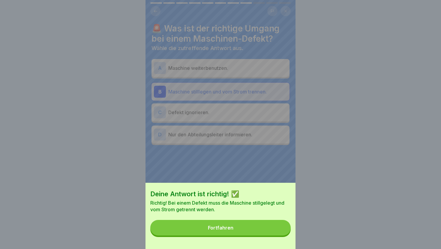
click at [287, 230] on button "Fortfahren" at bounding box center [220, 228] width 140 height 16
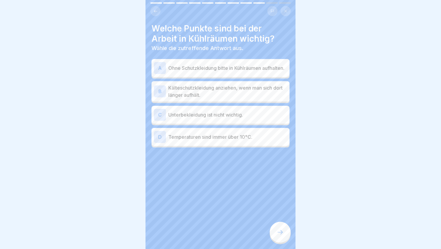
click at [237, 96] on p "Kälteschutzkleidung anziehen, wenn man sich dort länger aufhält." at bounding box center [227, 91] width 119 height 14
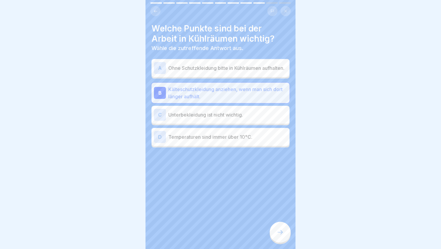
click at [284, 231] on div at bounding box center [280, 232] width 21 height 21
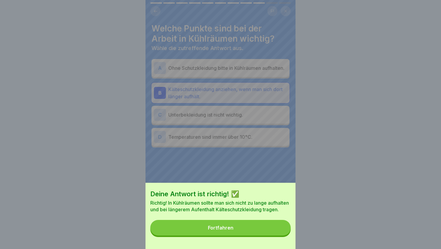
click at [284, 231] on button "Fortfahren" at bounding box center [220, 228] width 140 height 16
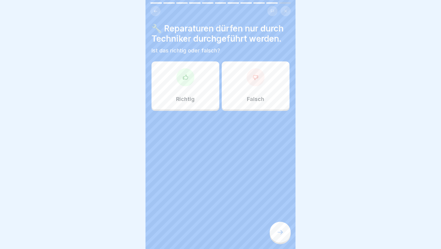
click at [192, 87] on div "Richtig" at bounding box center [186, 86] width 68 height 48
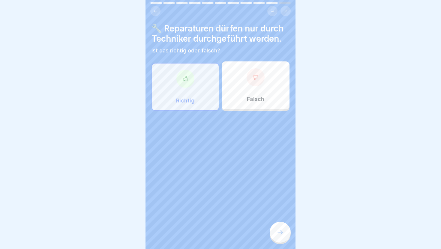
click at [278, 230] on icon at bounding box center [280, 232] width 7 height 7
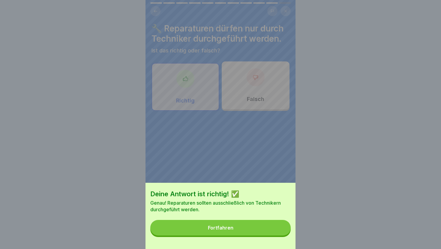
click at [278, 230] on button "Fortfahren" at bounding box center [220, 228] width 140 height 16
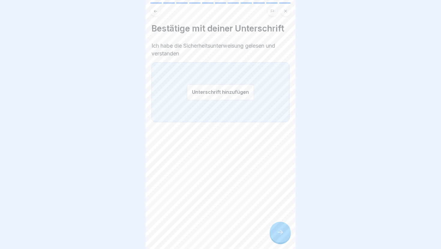
click at [236, 90] on button "Unterschrift hinzufügen" at bounding box center [220, 92] width 67 height 16
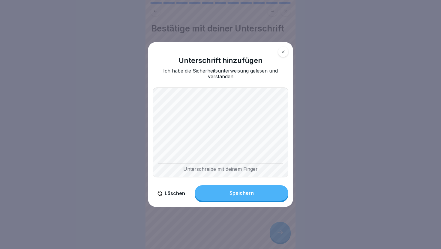
click at [256, 194] on button "Speichern" at bounding box center [242, 193] width 94 height 16
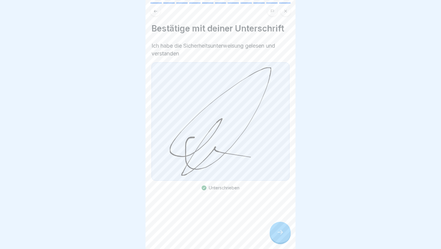
click at [281, 231] on icon at bounding box center [280, 232] width 7 height 7
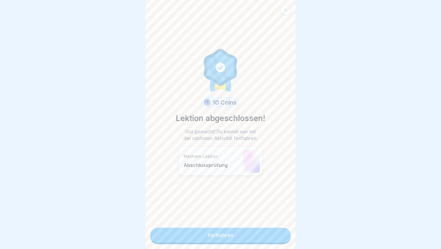
click at [279, 237] on link "Fortfahren" at bounding box center [220, 235] width 140 height 15
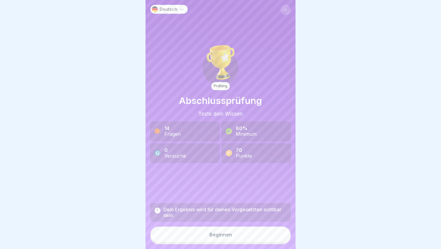
click at [279, 237] on button "Beginnen" at bounding box center [220, 235] width 140 height 16
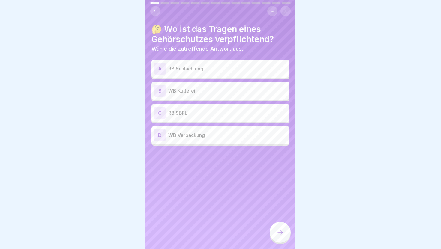
click at [231, 71] on p "RB Schlachtung" at bounding box center [227, 68] width 119 height 7
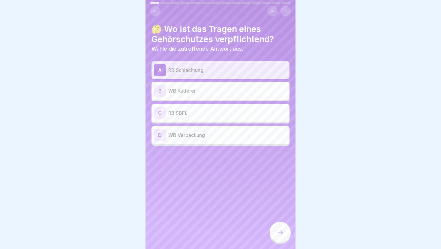
click at [232, 88] on p "WB Kutterei" at bounding box center [227, 90] width 119 height 7
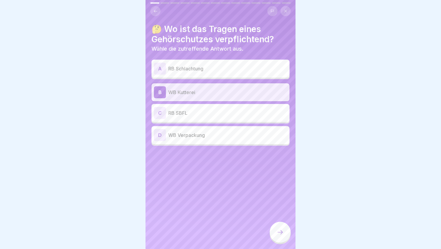
click at [231, 113] on p "RB SBFL" at bounding box center [227, 113] width 119 height 7
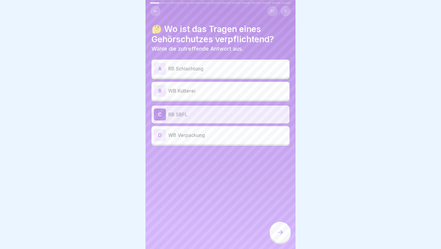
click at [279, 229] on div at bounding box center [280, 232] width 21 height 21
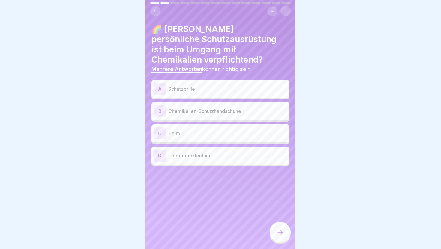
click at [251, 86] on p "Schutzbrille" at bounding box center [227, 89] width 119 height 7
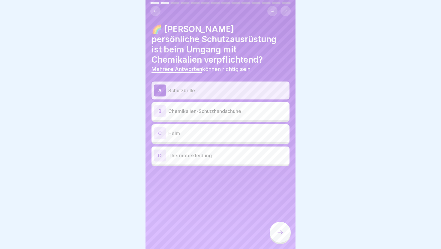
click at [250, 113] on p "Chemikalien-Schutzhandschuhe" at bounding box center [227, 111] width 119 height 7
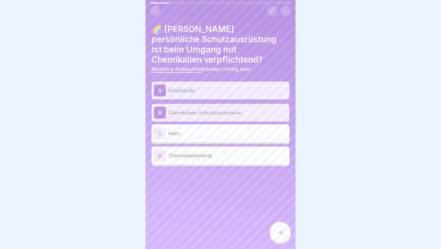
click at [277, 237] on div at bounding box center [280, 232] width 21 height 21
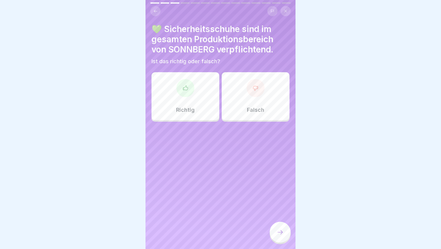
click at [185, 89] on icon at bounding box center [185, 88] width 6 height 6
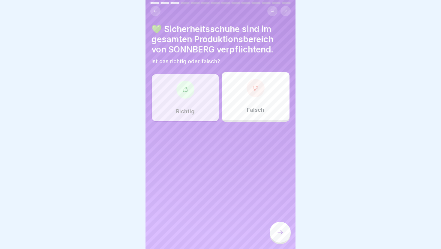
click at [280, 231] on icon at bounding box center [280, 232] width 7 height 7
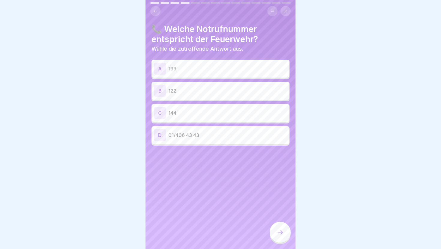
click at [199, 92] on p "122" at bounding box center [227, 90] width 119 height 7
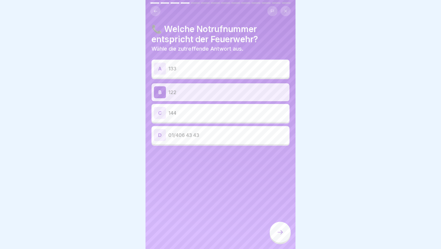
click at [278, 235] on icon at bounding box center [280, 232] width 7 height 7
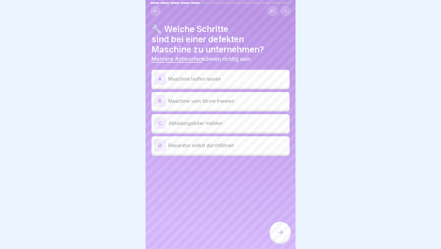
click at [257, 102] on p "Maschine vom Strom trennen" at bounding box center [227, 101] width 119 height 7
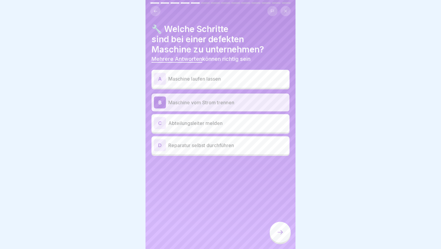
click at [255, 127] on div "C Abteilungsleiter melden" at bounding box center [220, 123] width 133 height 12
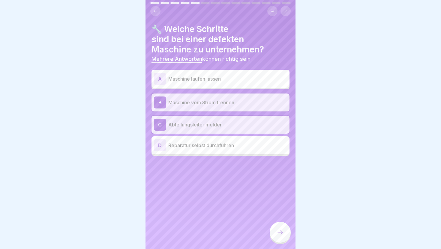
click at [289, 239] on div at bounding box center [280, 233] width 21 height 23
click at [277, 232] on icon at bounding box center [280, 232] width 7 height 7
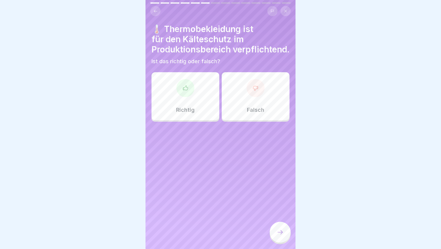
click at [253, 120] on div "Falsch" at bounding box center [256, 96] width 68 height 48
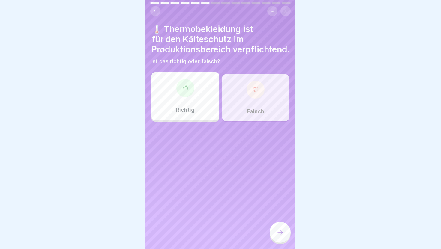
click at [280, 227] on div at bounding box center [280, 232] width 21 height 21
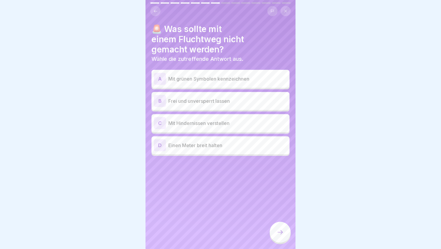
click at [243, 127] on div "C Mit Hindernissen verstellen" at bounding box center [220, 123] width 133 height 12
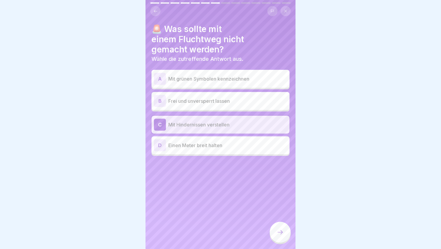
click at [277, 231] on icon at bounding box center [280, 232] width 7 height 7
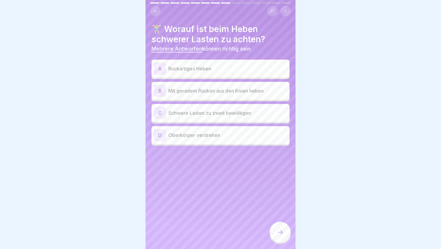
click at [236, 71] on p "Ruckartiges Heben" at bounding box center [227, 68] width 119 height 7
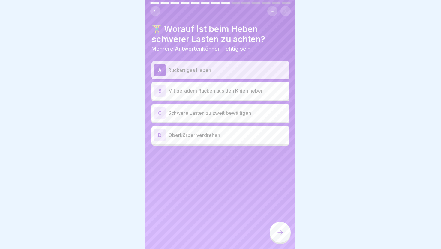
click at [240, 92] on p "Mit geradem Rücken aus den Knien heben" at bounding box center [227, 90] width 119 height 7
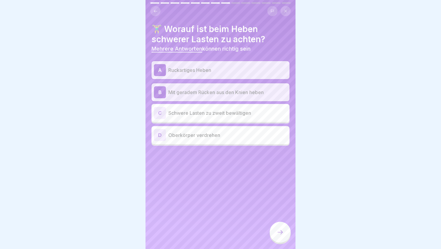
click at [249, 117] on div "C Schwere Lasten zu zweit bewältigen" at bounding box center [220, 113] width 133 height 12
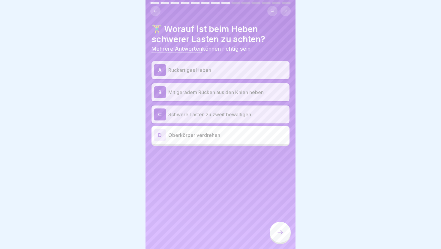
click at [278, 230] on icon at bounding box center [280, 232] width 7 height 7
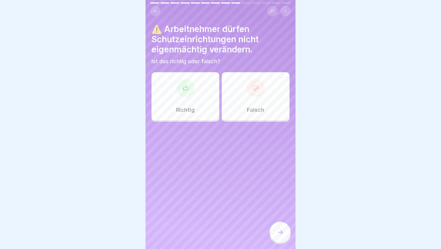
click at [193, 107] on p "Richtig" at bounding box center [185, 110] width 19 height 7
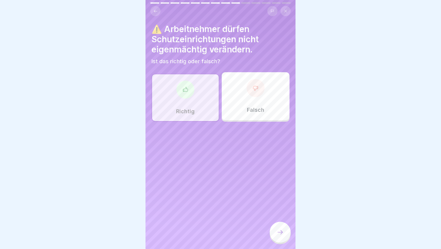
click at [273, 232] on div at bounding box center [280, 232] width 21 height 21
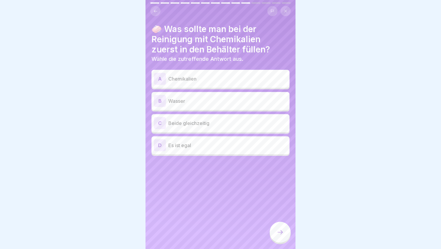
click at [260, 98] on p "Wasser" at bounding box center [227, 101] width 119 height 7
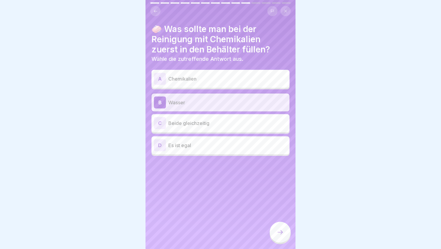
click at [283, 228] on div at bounding box center [280, 232] width 21 height 21
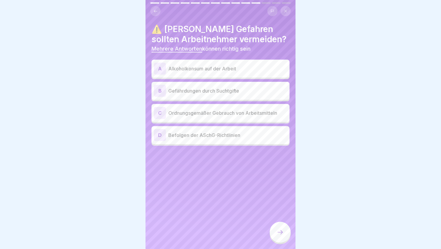
click at [259, 75] on div "A Alkoholkonsum auf der Arbeit" at bounding box center [221, 69] width 138 height 18
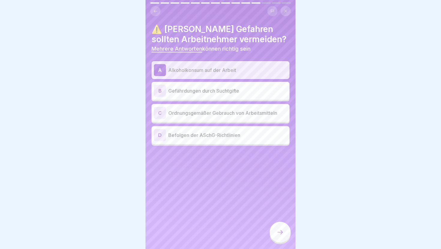
click at [258, 89] on p "Gefährdungen durch Suchtgifte" at bounding box center [227, 90] width 119 height 7
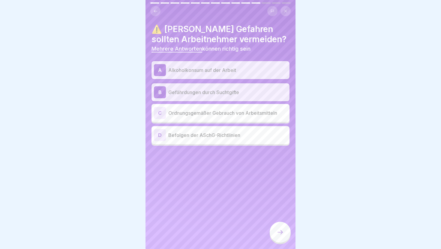
click at [280, 231] on icon at bounding box center [280, 232] width 7 height 7
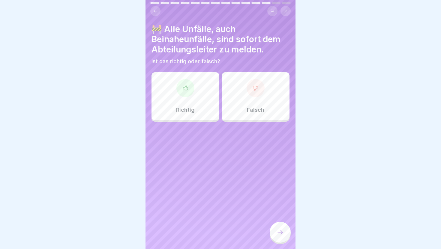
click at [195, 106] on div "Richtig" at bounding box center [186, 96] width 68 height 48
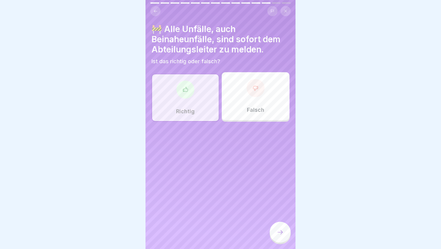
click at [275, 229] on div at bounding box center [280, 232] width 21 height 21
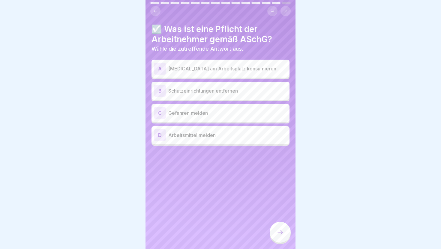
click at [247, 113] on p "Gefahren melden" at bounding box center [227, 113] width 119 height 7
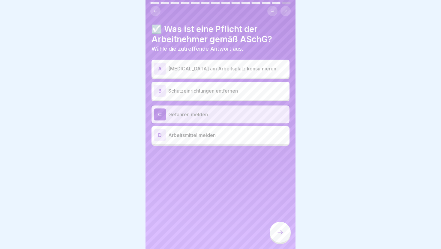
click at [278, 226] on div at bounding box center [280, 232] width 21 height 21
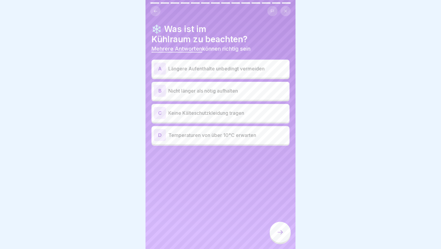
click at [269, 93] on p "Nicht länger als nötig aufhalten" at bounding box center [227, 90] width 119 height 7
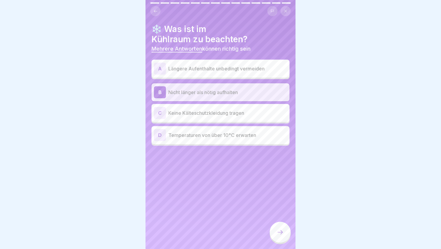
click at [279, 229] on div at bounding box center [280, 232] width 21 height 21
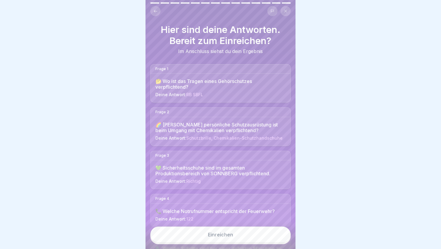
click at [279, 229] on button "Einreichen" at bounding box center [220, 235] width 140 height 16
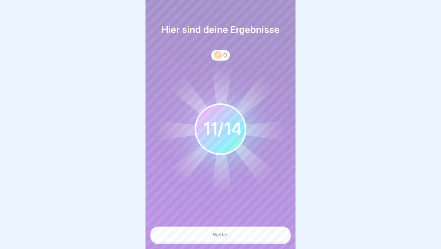
click at [278, 233] on button "Weiter" at bounding box center [220, 235] width 140 height 16
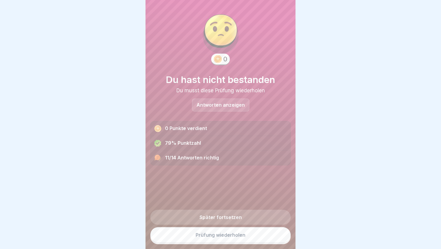
click at [277, 234] on link "Prüfung wiederholen" at bounding box center [220, 235] width 140 height 16
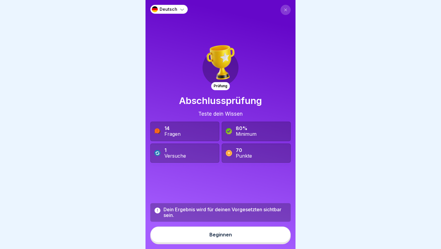
click at [222, 236] on div "Beginnen" at bounding box center [220, 234] width 23 height 5
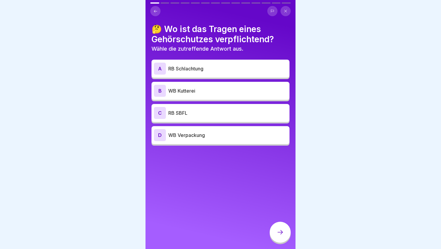
click at [232, 71] on p "RB Schlachtung" at bounding box center [227, 68] width 119 height 7
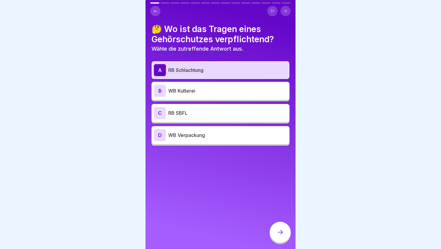
click at [284, 229] on div at bounding box center [280, 232] width 21 height 21
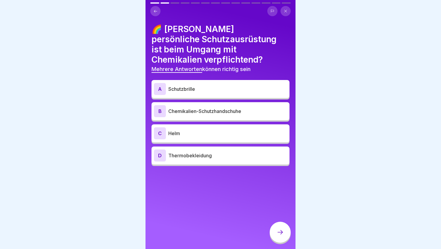
click at [216, 88] on p "Schutzbrille" at bounding box center [227, 89] width 119 height 7
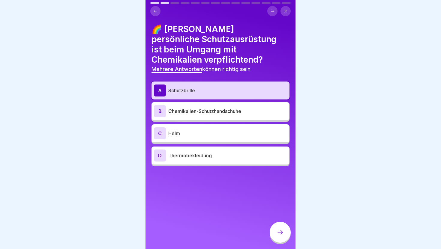
click at [227, 117] on div "B Chemikalien-Schutzhandschuhe" at bounding box center [221, 111] width 138 height 18
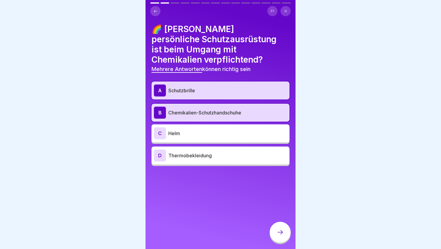
click at [228, 145] on div "A Schutzbrille B Chemikalien-Schutzhandschuhe C Helm D Thermobekleidung" at bounding box center [221, 124] width 138 height 85
click at [230, 141] on div "C Helm" at bounding box center [221, 134] width 138 height 18
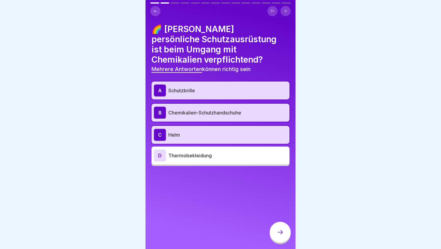
click at [276, 226] on div at bounding box center [280, 232] width 21 height 21
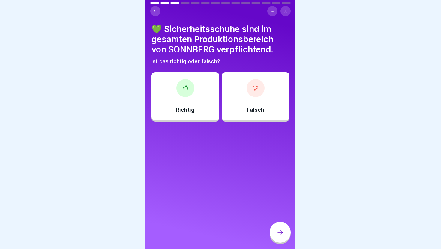
click at [185, 89] on icon at bounding box center [185, 88] width 6 height 6
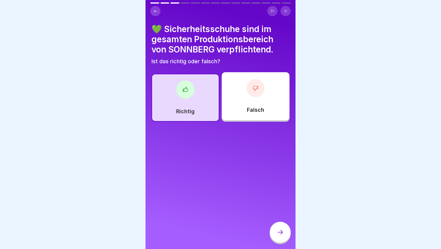
click at [278, 235] on icon at bounding box center [280, 232] width 7 height 7
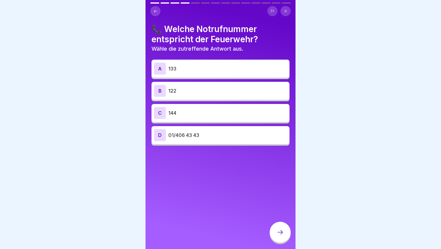
click at [234, 95] on div "B 122" at bounding box center [220, 91] width 133 height 12
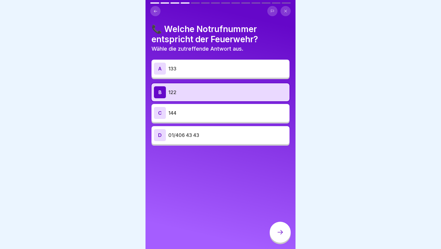
click at [280, 228] on div at bounding box center [280, 232] width 21 height 21
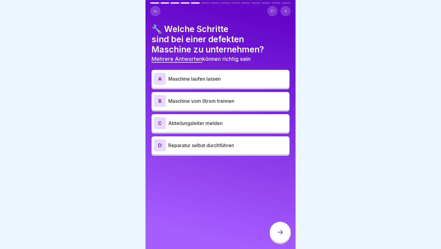
click at [244, 107] on div "B Maschine vom Strom trennen" at bounding box center [221, 101] width 138 height 18
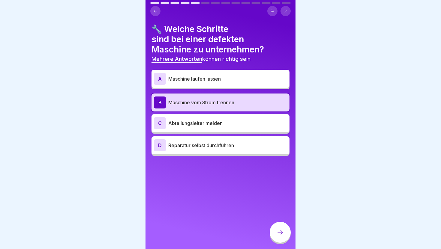
click at [248, 127] on p "Abteilungsleiter melden" at bounding box center [227, 123] width 119 height 7
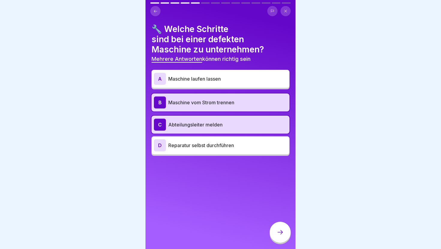
click at [282, 222] on div at bounding box center [280, 233] width 21 height 23
click at [282, 230] on icon at bounding box center [280, 232] width 7 height 7
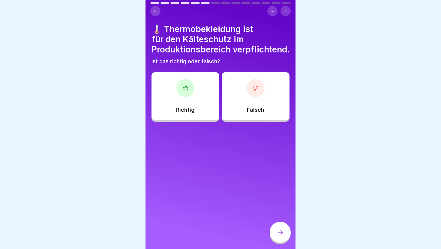
click at [263, 113] on p "Falsch" at bounding box center [255, 110] width 17 height 7
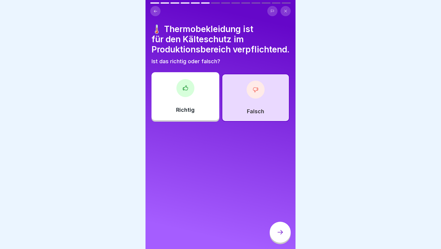
click at [280, 224] on div at bounding box center [280, 232] width 21 height 21
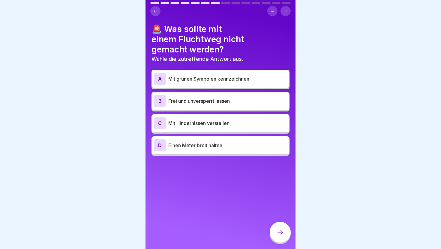
click at [234, 130] on div "C Mit Hindernissen verstellen" at bounding box center [221, 123] width 138 height 18
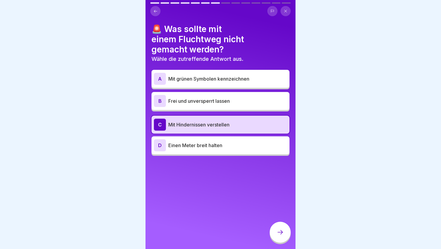
click at [283, 231] on icon at bounding box center [280, 232] width 7 height 7
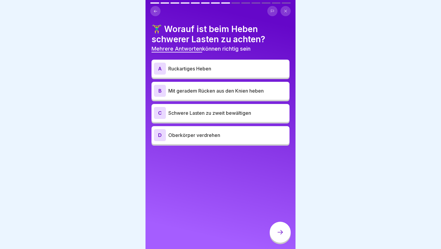
click at [239, 94] on p "Mit geradem Rücken aus den Knien heben" at bounding box center [227, 90] width 119 height 7
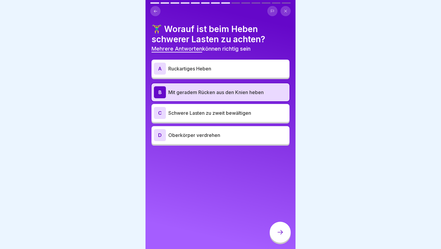
click at [242, 117] on div "C Schwere Lasten zu zweit bewältigen" at bounding box center [220, 113] width 133 height 12
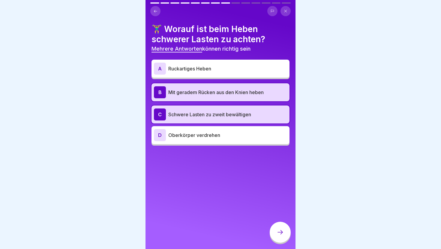
click at [283, 227] on div at bounding box center [280, 232] width 21 height 21
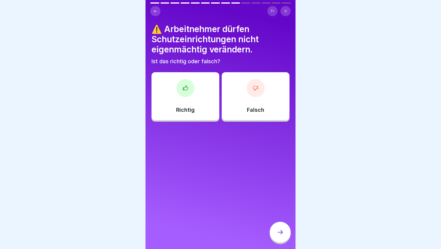
click at [184, 83] on div at bounding box center [185, 88] width 18 height 18
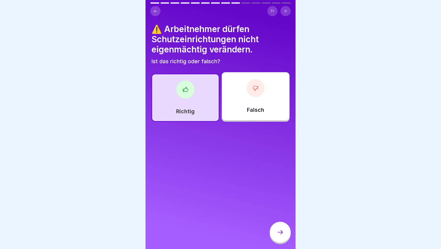
click at [283, 230] on icon at bounding box center [280, 232] width 7 height 7
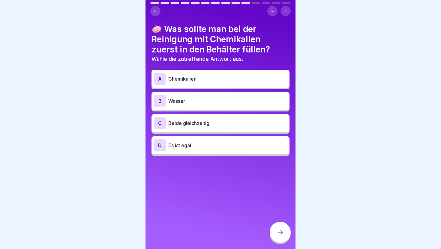
click at [241, 103] on p "Wasser" at bounding box center [227, 101] width 119 height 7
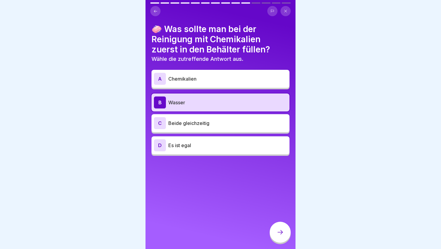
click at [277, 230] on icon at bounding box center [280, 232] width 7 height 7
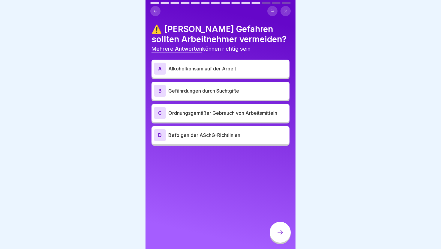
click at [253, 71] on p "Alkoholkonsum auf der Arbeit" at bounding box center [227, 68] width 119 height 7
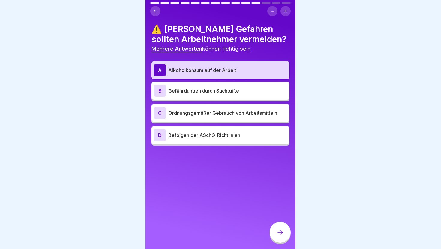
click at [254, 92] on p "Gefährdungen durch Suchtgifte" at bounding box center [227, 90] width 119 height 7
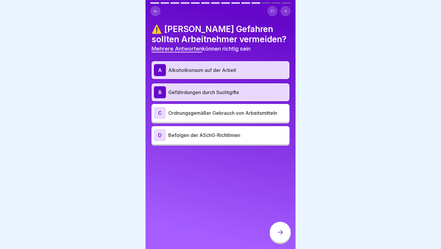
click at [281, 234] on icon at bounding box center [280, 232] width 7 height 7
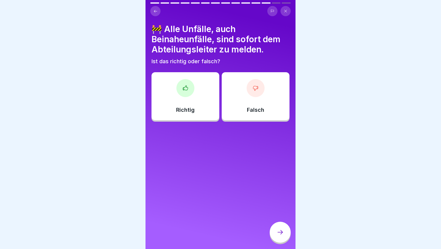
click at [182, 105] on div "Richtig" at bounding box center [186, 96] width 68 height 48
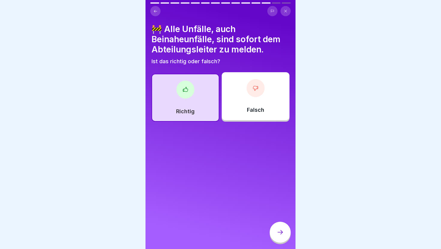
click at [278, 234] on icon at bounding box center [280, 232] width 7 height 7
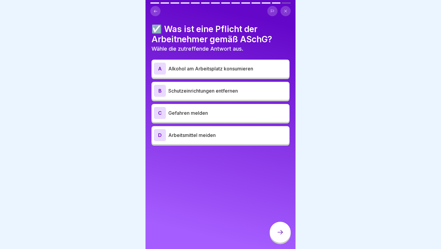
click at [249, 119] on div "C Gefahren melden" at bounding box center [221, 113] width 138 height 18
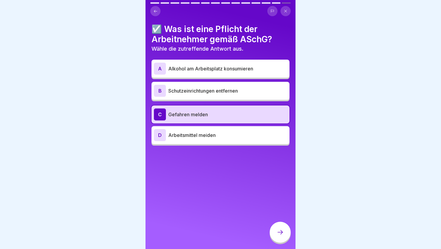
click at [281, 235] on icon at bounding box center [280, 232] width 7 height 7
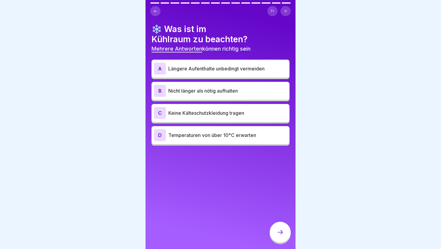
click at [256, 94] on p "Nicht länger als nötig aufhalten" at bounding box center [227, 90] width 119 height 7
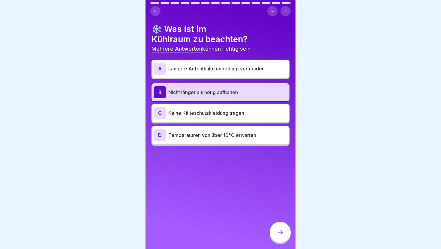
click at [272, 67] on p "Längere Aufenthalte unbedingt vermeiden" at bounding box center [227, 68] width 119 height 7
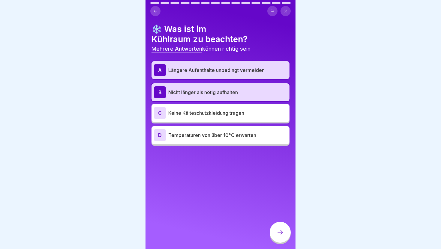
click at [283, 229] on div at bounding box center [280, 232] width 21 height 21
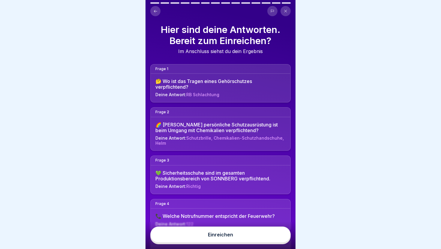
click at [277, 238] on button "Einreichen" at bounding box center [220, 235] width 140 height 16
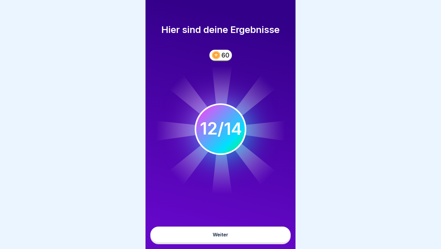
click at [277, 238] on button "Weiter" at bounding box center [220, 235] width 140 height 16
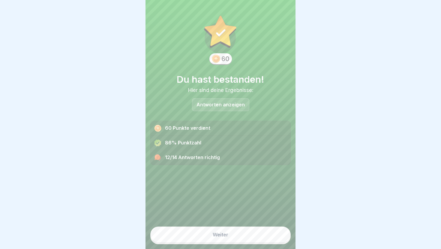
click at [277, 238] on button "Weiter" at bounding box center [220, 235] width 140 height 16
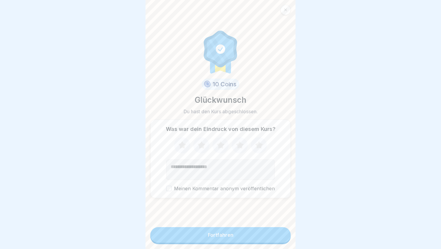
click at [277, 238] on button "Fortfahren" at bounding box center [220, 235] width 140 height 16
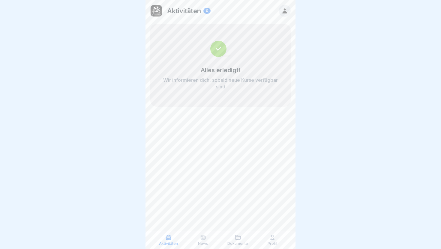
click at [264, 211] on div "Aktivitäten 0 Alles erledigt! Wir informieren dich, sobald neue Kurse verfügbar…" at bounding box center [221, 124] width 150 height 249
drag, startPoint x: 198, startPoint y: 133, endPoint x: 178, endPoint y: 64, distance: 71.3
click at [197, 119] on div "Aktivitäten 0 Alles erledigt! Wir informieren dich, sobald neue Kurse verfügbar…" at bounding box center [221, 124] width 150 height 249
click at [157, 10] on img at bounding box center [156, 10] width 11 height 11
click at [168, 246] on p "Aktivitäten" at bounding box center [168, 244] width 19 height 4
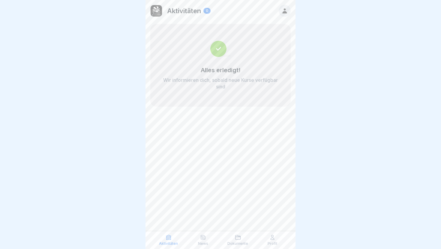
click at [191, 244] on div "News" at bounding box center [204, 240] width 32 height 11
click at [198, 244] on p "News" at bounding box center [203, 244] width 10 height 4
click at [203, 243] on p "News" at bounding box center [203, 244] width 10 height 4
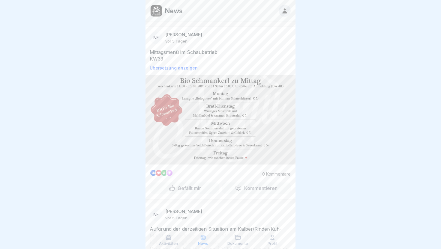
click at [170, 239] on icon at bounding box center [169, 238] width 6 height 6
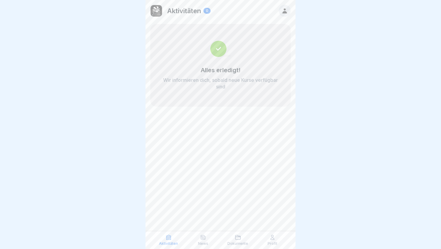
click at [236, 245] on p "Dokumente" at bounding box center [237, 244] width 21 height 4
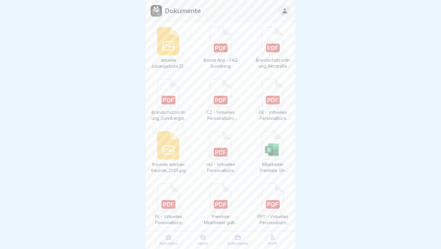
click at [165, 46] on icon at bounding box center [168, 46] width 11 height 8
click at [224, 99] on icon at bounding box center [220, 100] width 11 height 4
click at [268, 89] on icon at bounding box center [272, 94] width 21 height 28
click at [284, 12] on icon at bounding box center [284, 10] width 5 height 5
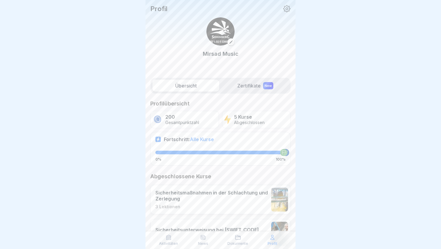
click at [242, 83] on label "Zertifikate New" at bounding box center [255, 86] width 67 height 12
